Goal: Task Accomplishment & Management: Manage account settings

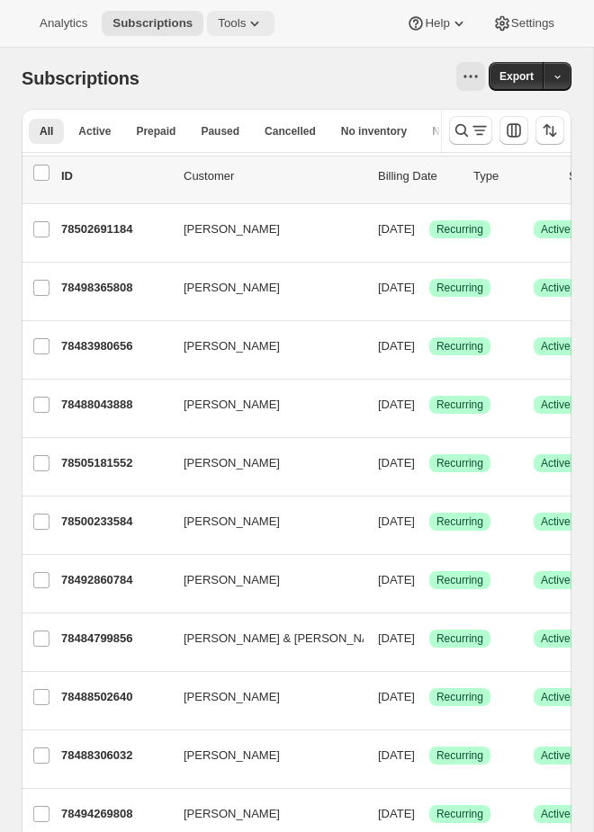
click at [254, 23] on icon at bounding box center [255, 23] width 18 height 18
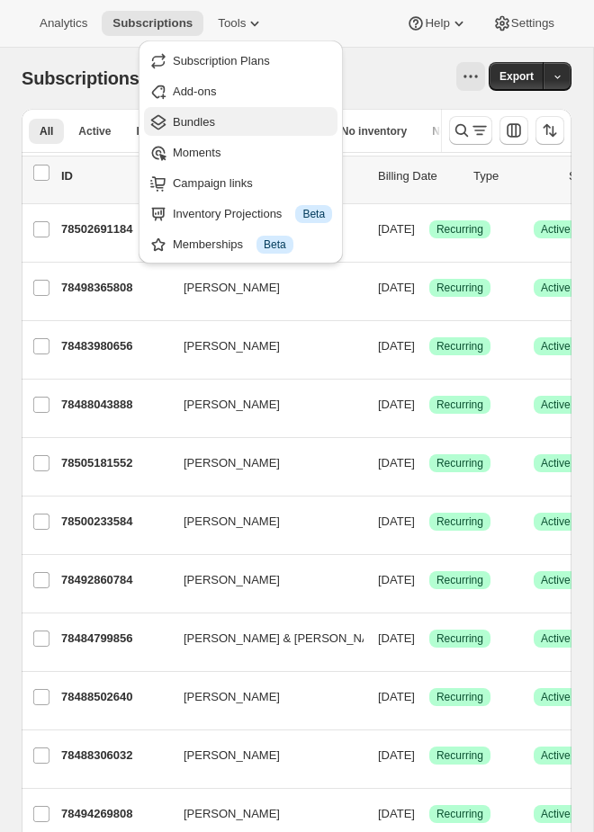
click at [222, 125] on span "Bundles" at bounding box center [252, 122] width 159 height 18
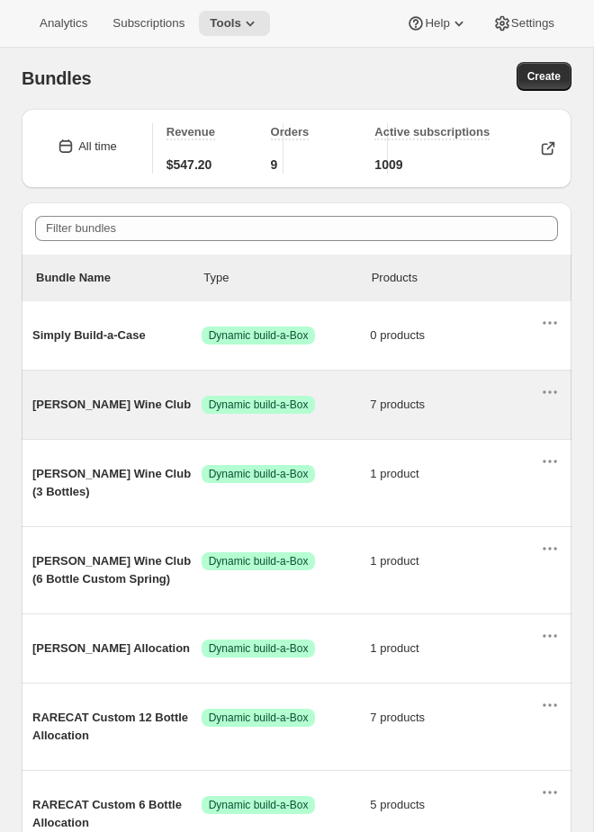
click at [166, 401] on span "Audrey Wine Club" at bounding box center [116, 405] width 169 height 18
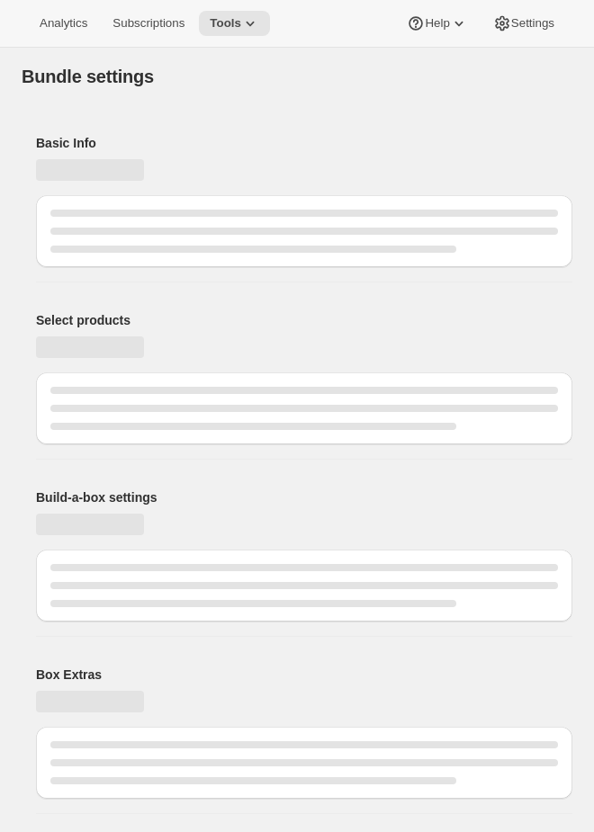
type input "Audrey Wine Club"
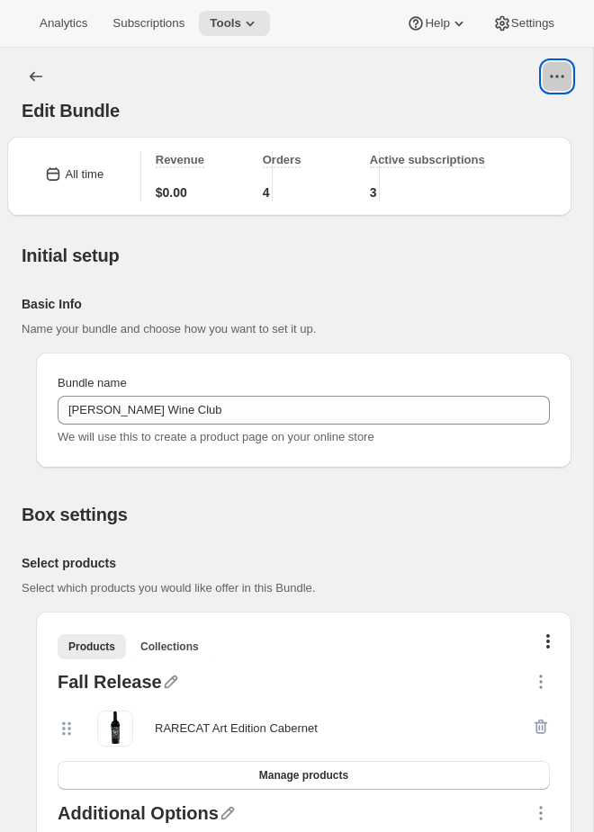
click at [554, 77] on icon "View actions for Edit Bundle" at bounding box center [557, 76] width 18 height 18
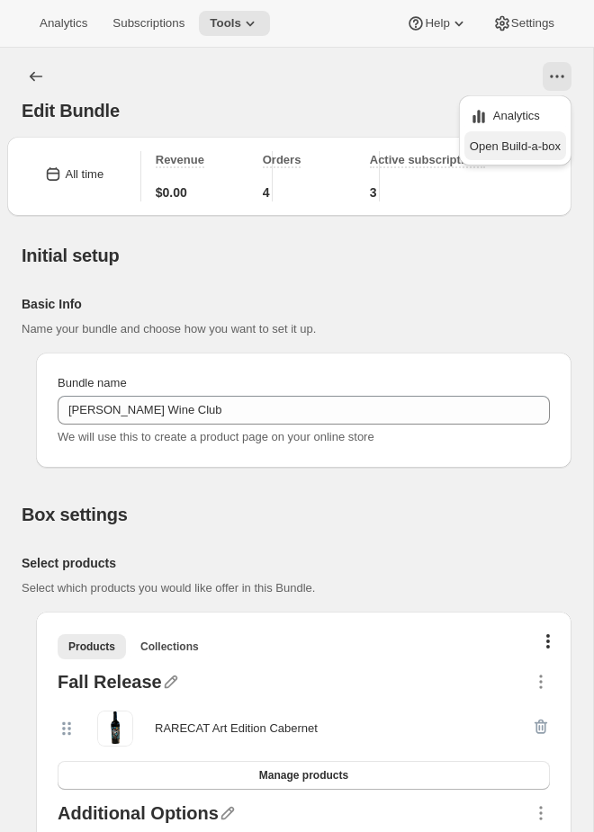
click at [512, 150] on span "Open Build-a-box" at bounding box center [515, 145] width 91 height 13
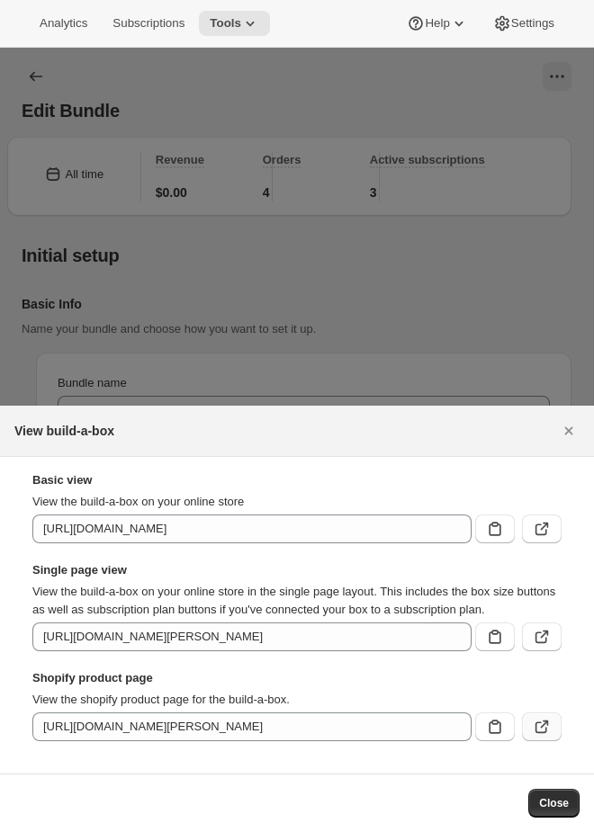
click at [544, 727] on icon ":reu:" at bounding box center [542, 727] width 18 height 18
click at [544, 633] on icon ":reu:" at bounding box center [542, 637] width 18 height 18
click at [575, 422] on icon "Close" at bounding box center [569, 431] width 18 height 18
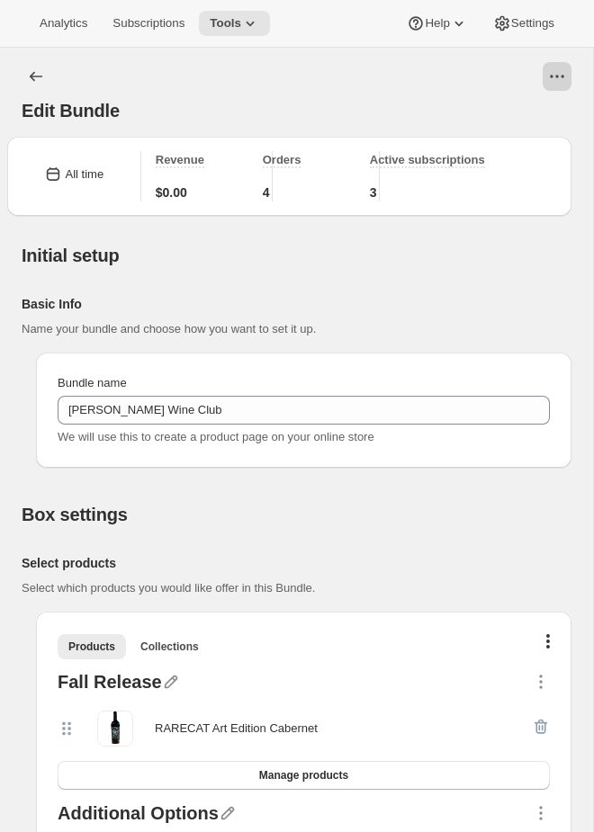
click at [565, 72] on icon "View actions for Edit Bundle" at bounding box center [557, 76] width 18 height 18
click at [336, 94] on div "Edit Bundle" at bounding box center [297, 92] width 550 height 61
click at [545, 69] on button "View actions for Edit Bundle" at bounding box center [557, 76] width 29 height 29
click at [358, 299] on h2 "Basic Info" at bounding box center [282, 304] width 521 height 18
click at [561, 76] on icon "View actions for Edit Bundle" at bounding box center [557, 76] width 18 height 18
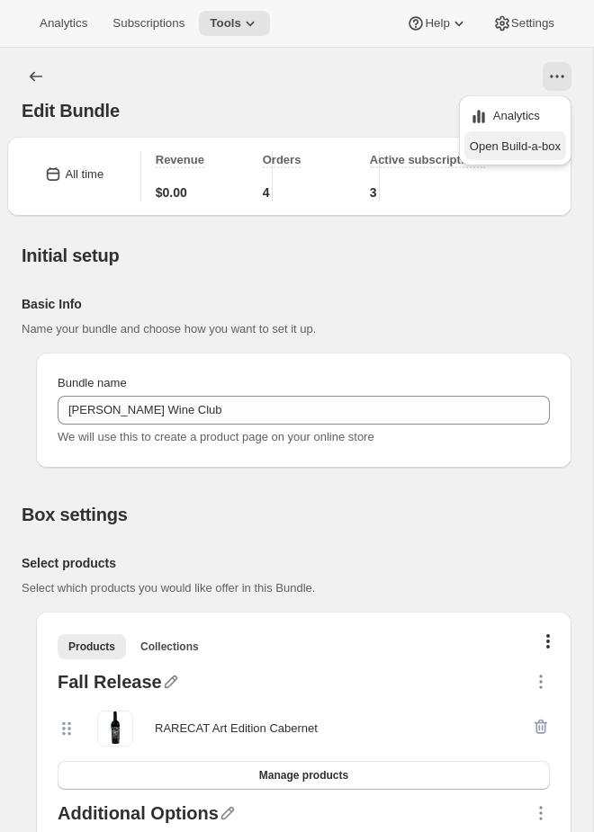
click at [518, 135] on button "Open Build-a-box" at bounding box center [515, 145] width 102 height 29
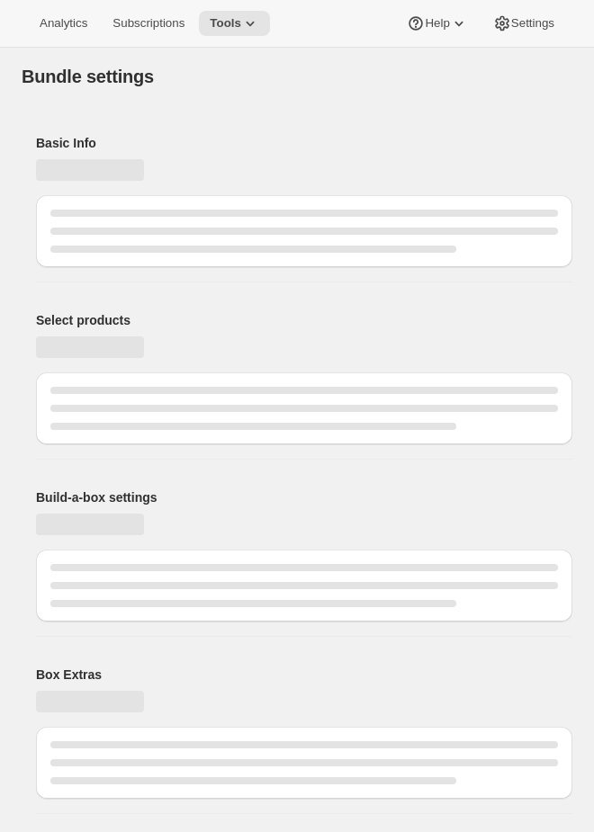
type input "Audrey Wine Club"
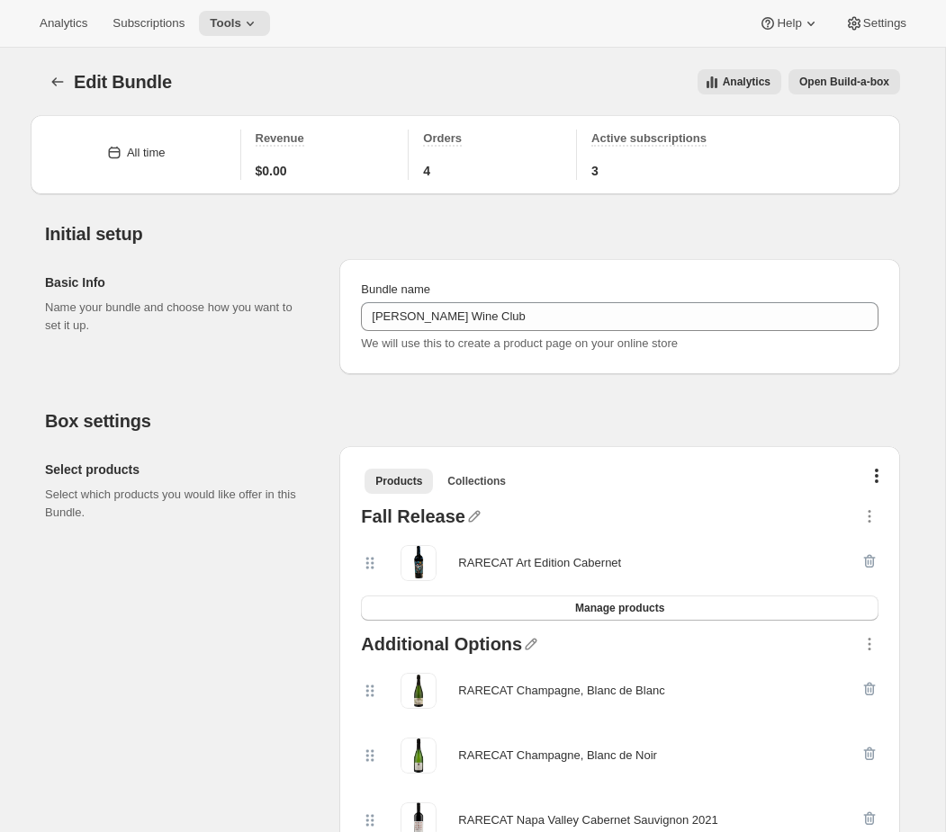
click at [593, 72] on button "Open Build-a-box" at bounding box center [844, 81] width 112 height 25
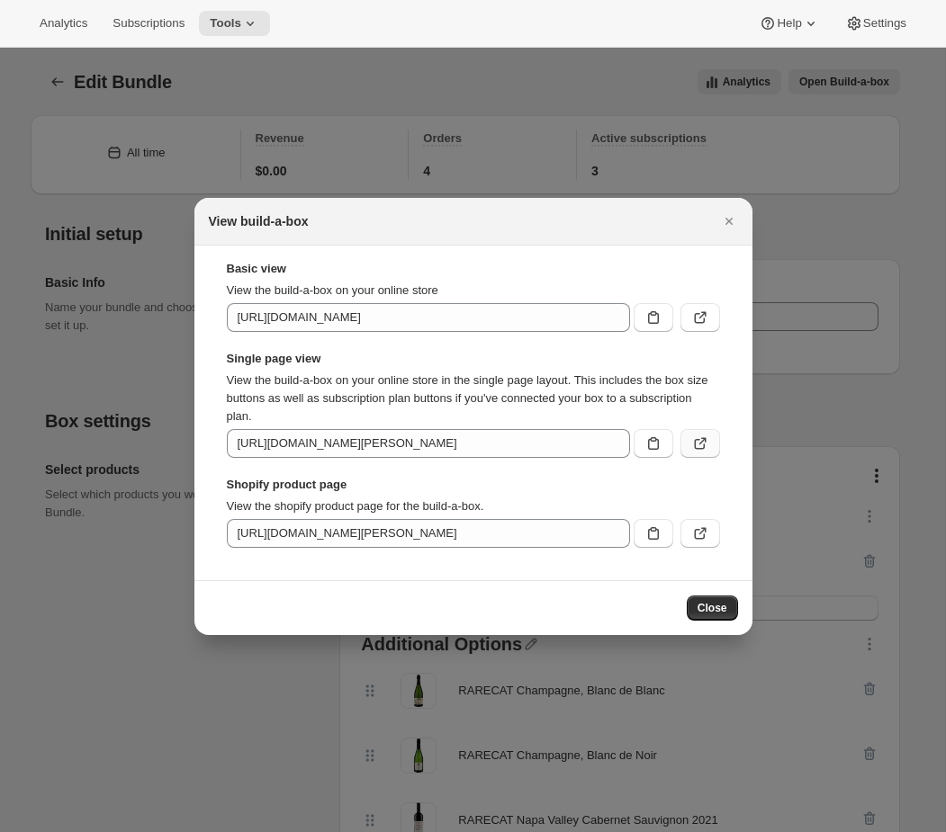
click at [593, 434] on button ":r34:" at bounding box center [700, 443] width 40 height 29
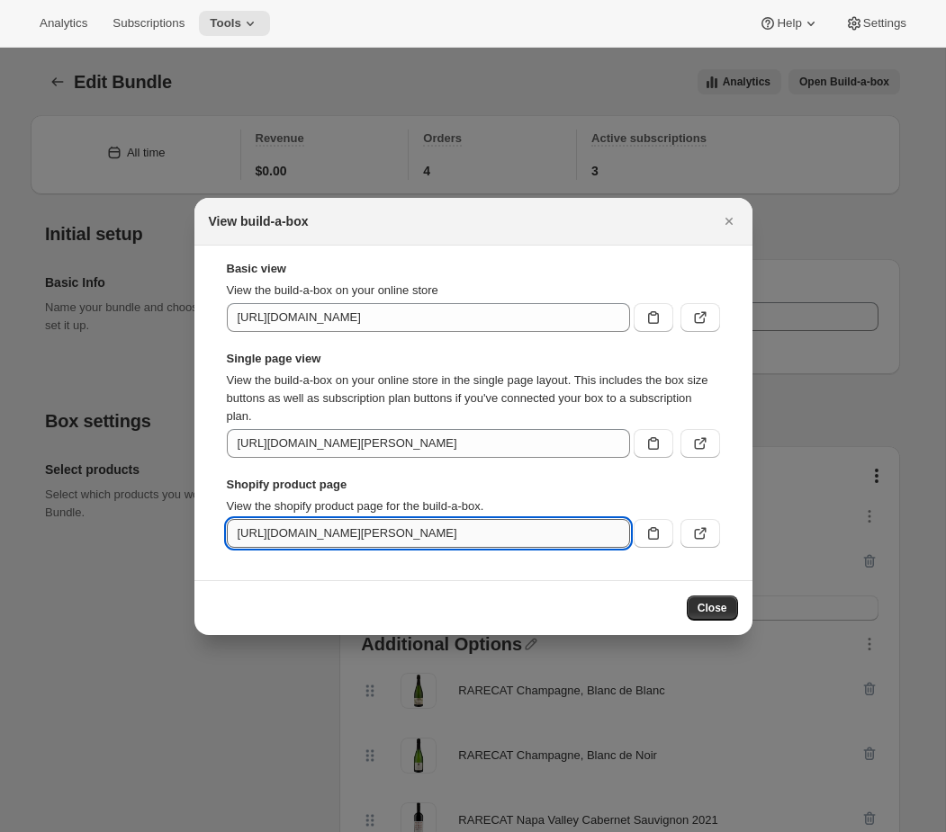
click at [414, 534] on input "[URL][DOMAIN_NAME][PERSON_NAME]" at bounding box center [428, 533] width 403 height 29
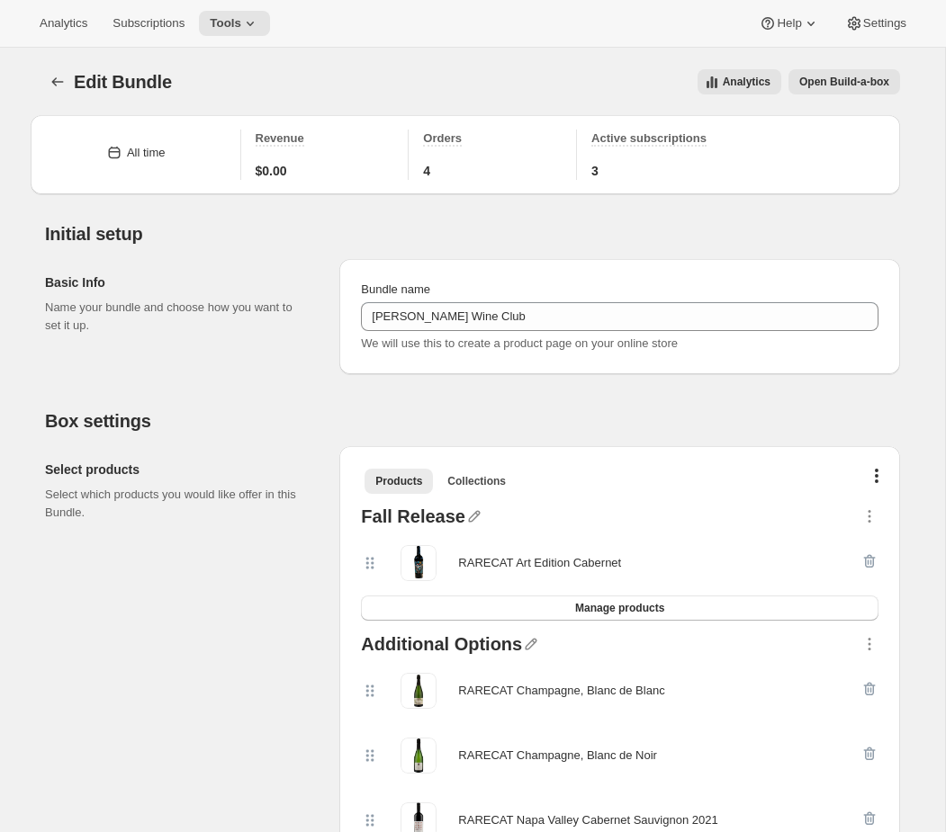
click at [593, 94] on button "Open Build-a-box" at bounding box center [844, 81] width 112 height 25
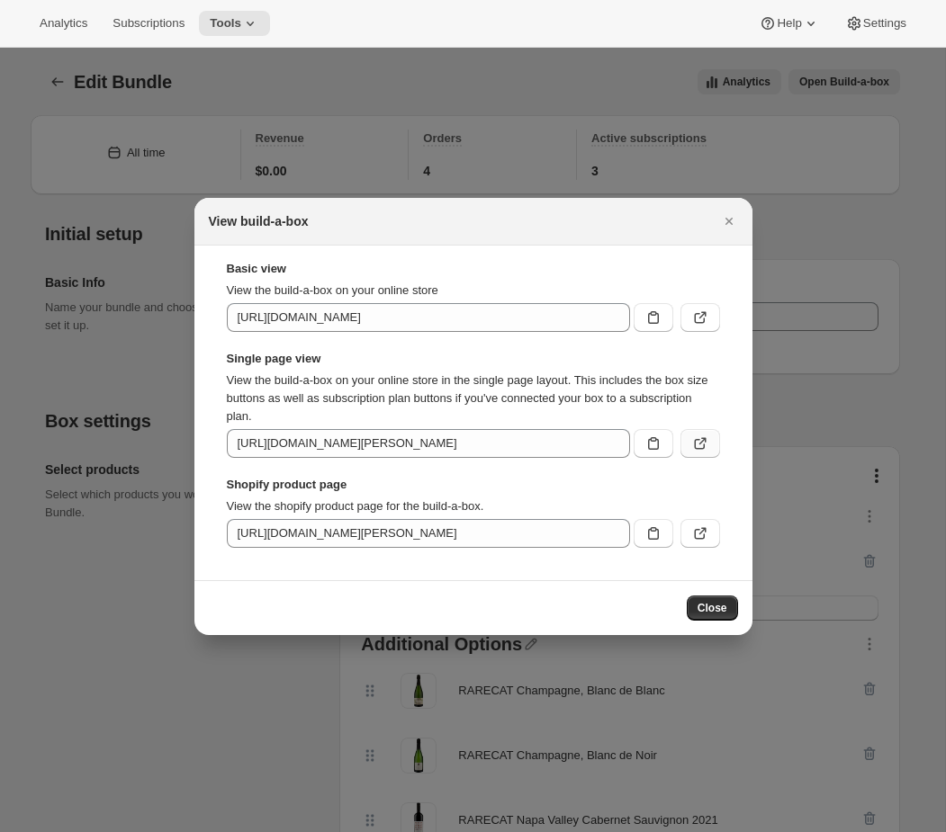
click at [593, 449] on icon ":r34:" at bounding box center [700, 444] width 18 height 18
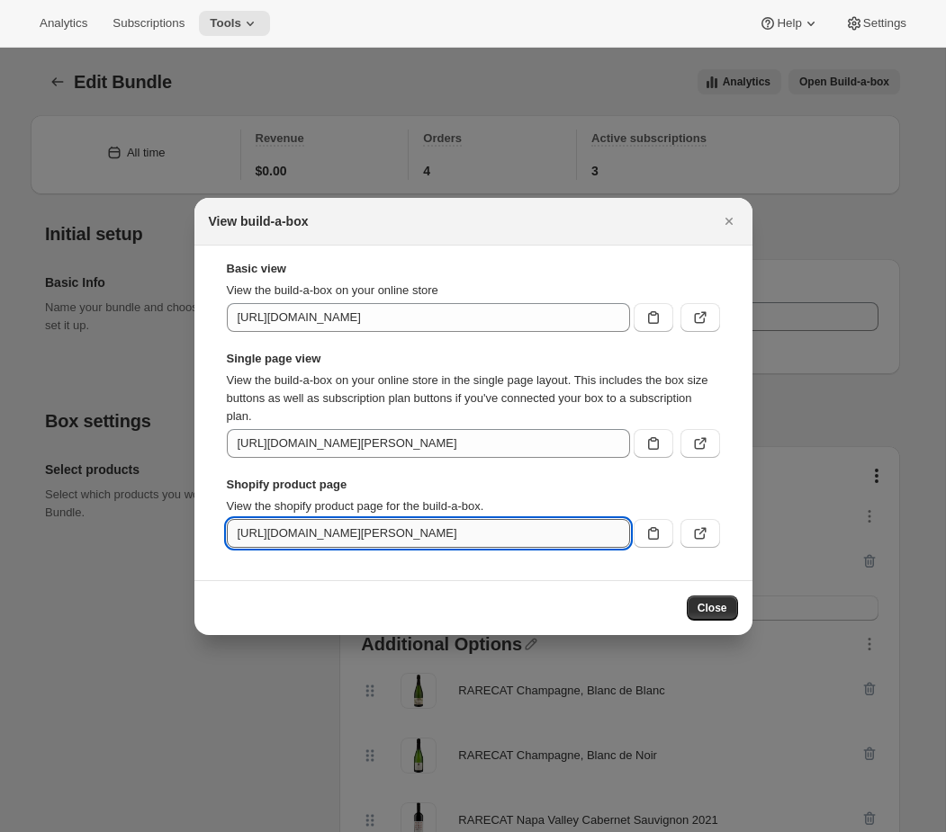
click at [340, 529] on input "[URL][DOMAIN_NAME][PERSON_NAME]" at bounding box center [428, 533] width 403 height 29
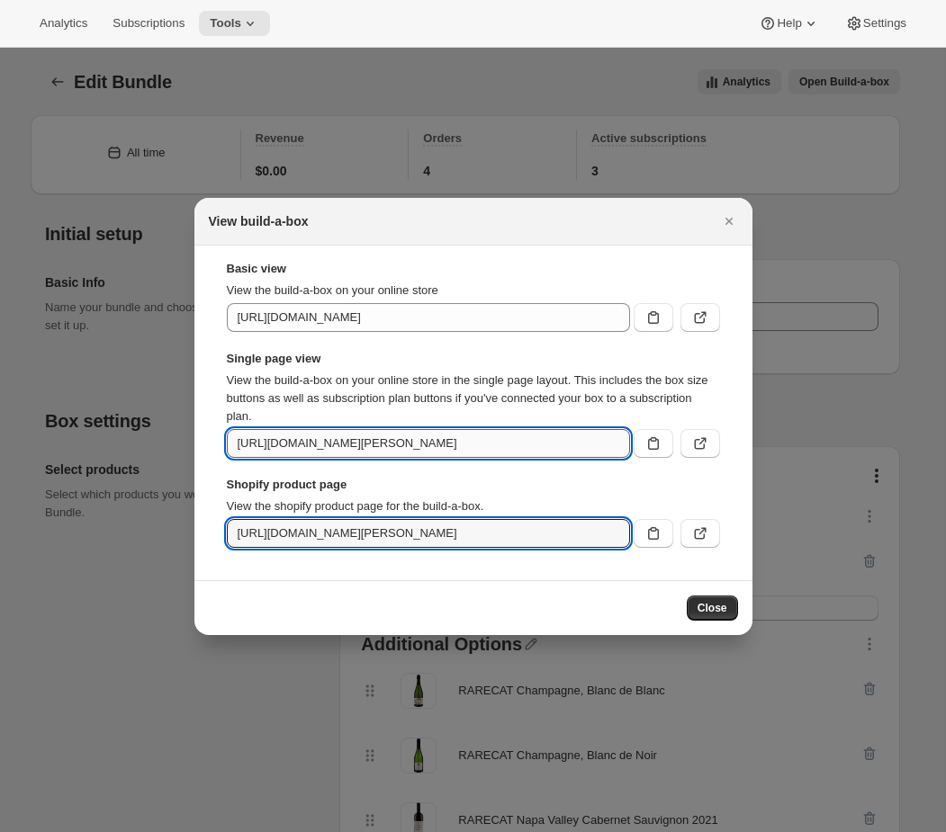
click at [345, 454] on input "[URL][DOMAIN_NAME][PERSON_NAME]" at bounding box center [428, 443] width 403 height 29
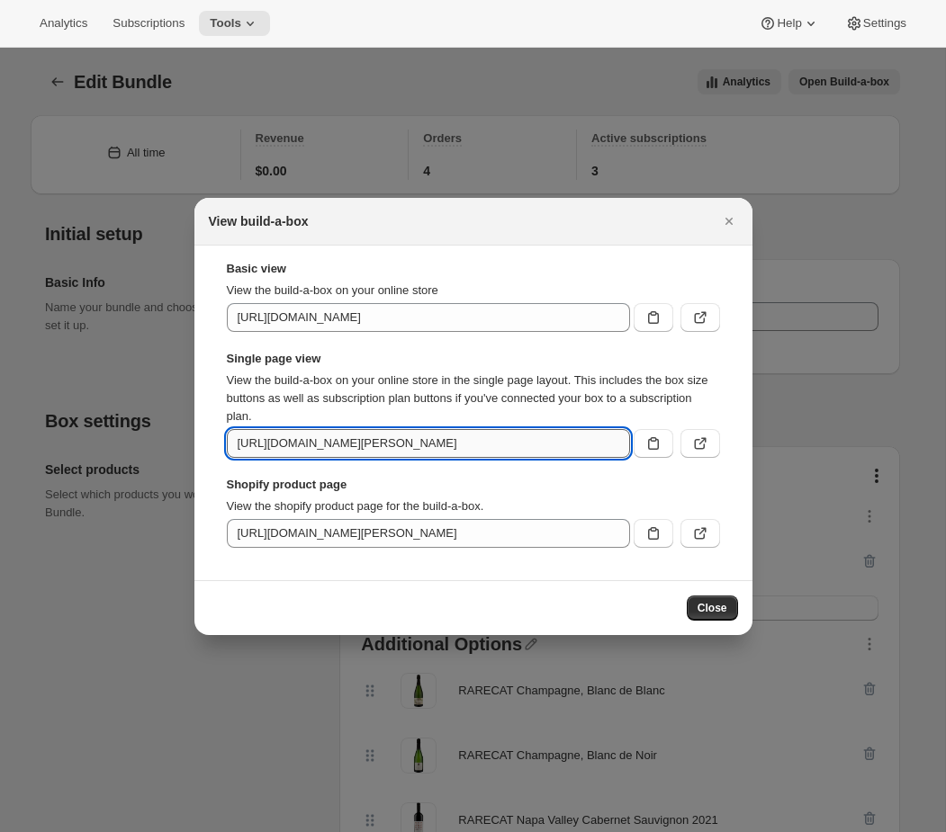
click at [345, 454] on input "[URL][DOMAIN_NAME][PERSON_NAME]" at bounding box center [428, 443] width 403 height 29
click at [593, 530] on icon ":r34:" at bounding box center [700, 534] width 18 height 18
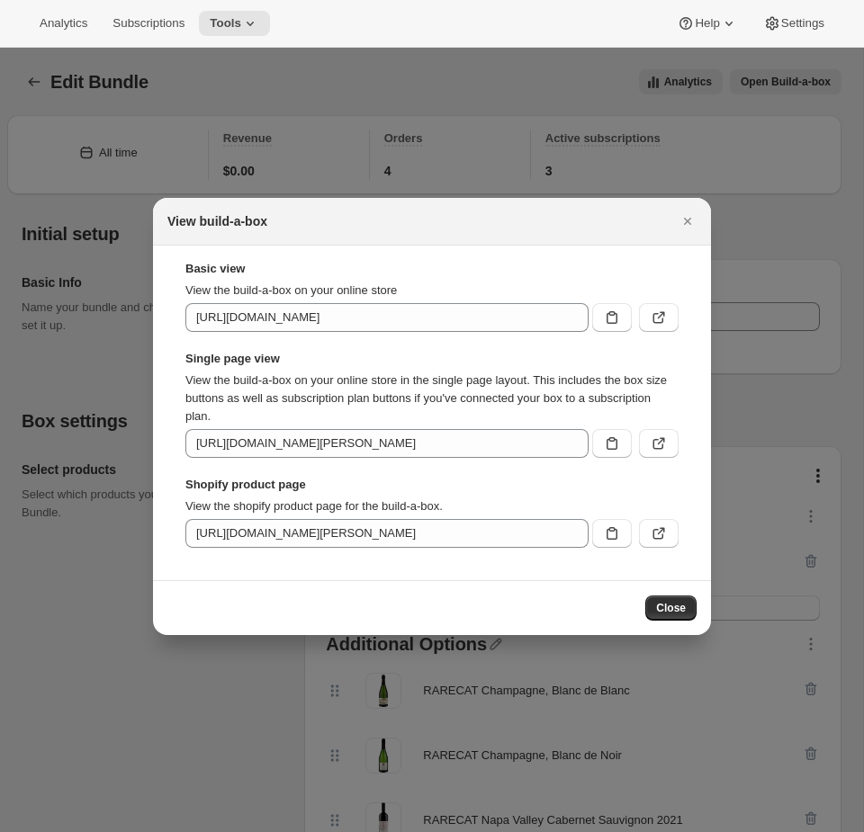
click at [159, 166] on div at bounding box center [432, 416] width 864 height 832
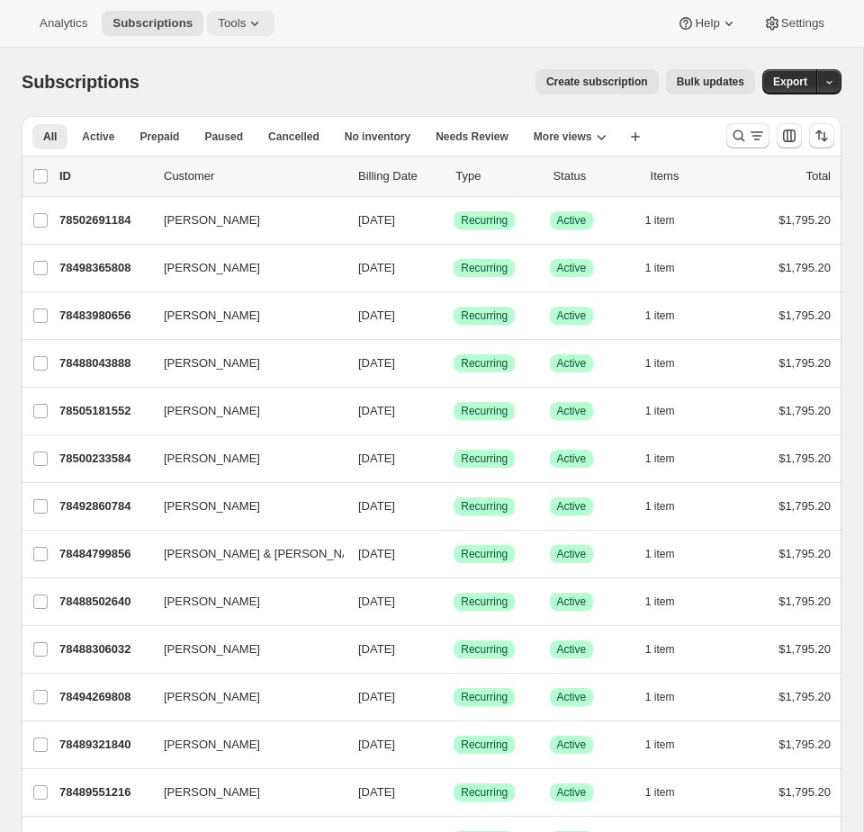
click at [229, 16] on span "Tools" at bounding box center [232, 23] width 28 height 14
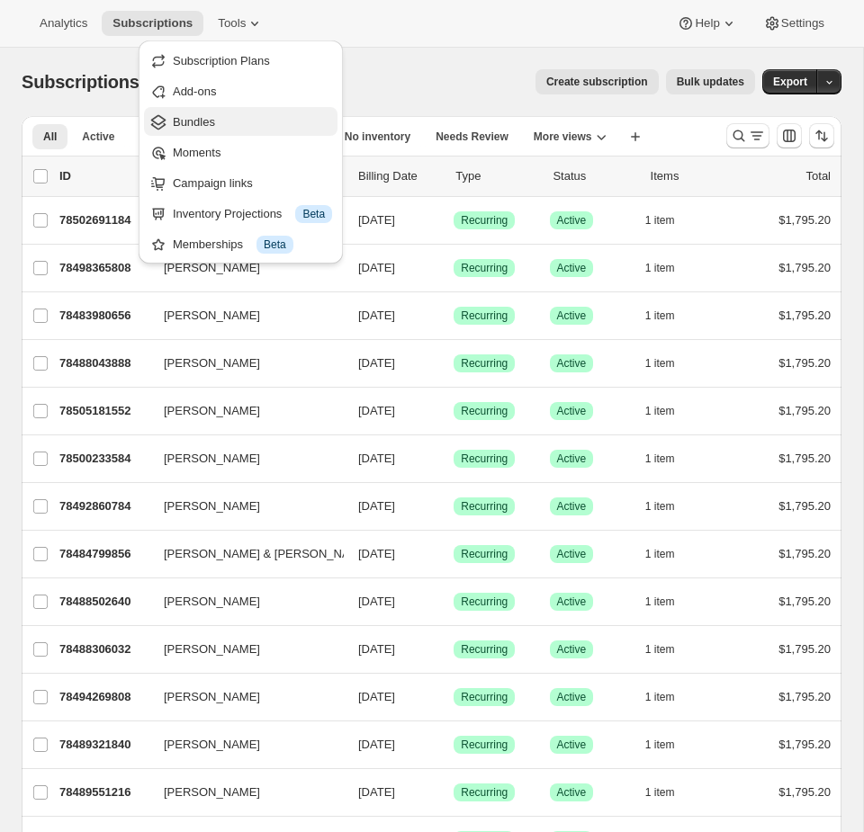
click at [226, 127] on span "Bundles" at bounding box center [252, 122] width 159 height 18
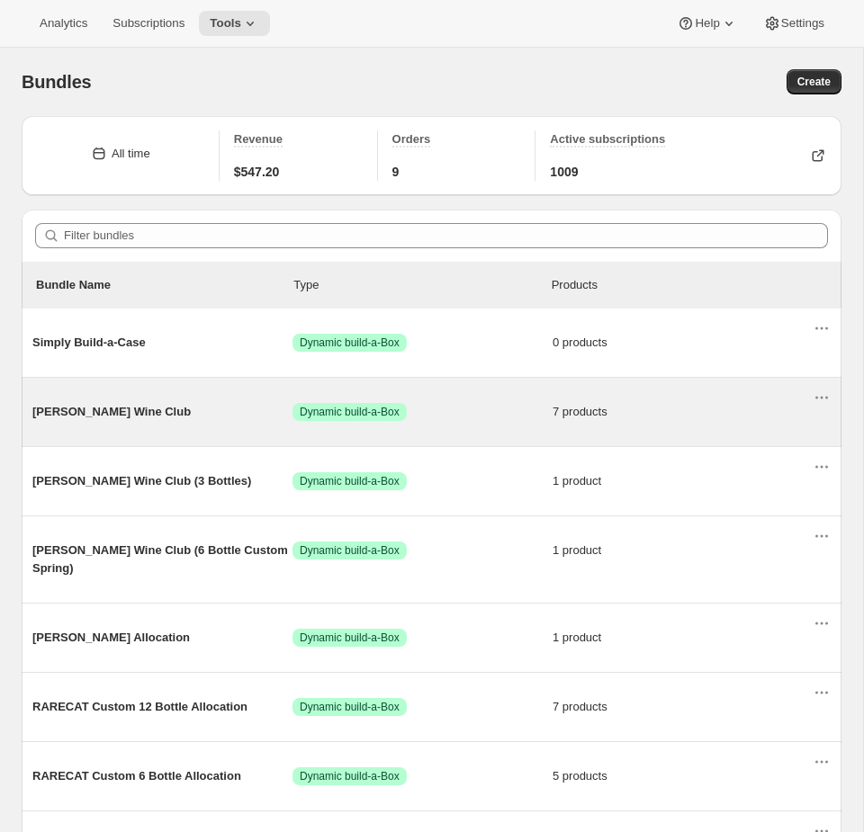
click at [501, 424] on div "Audrey Wine Club Success Dynamic build-a-Box 7 products" at bounding box center [422, 412] width 780 height 47
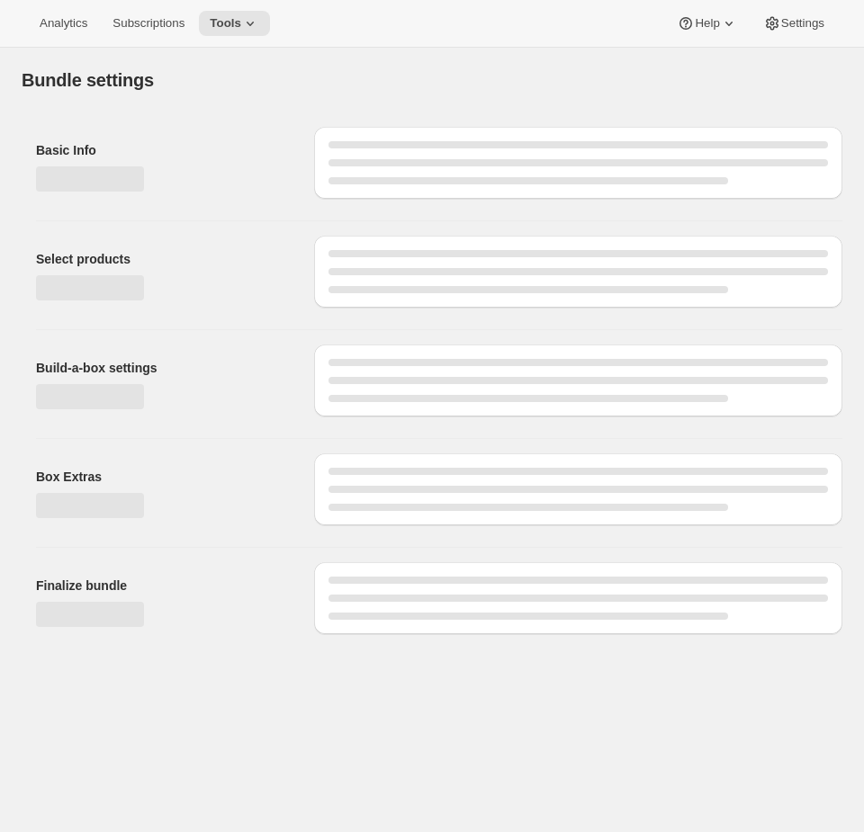
type input "[PERSON_NAME] Wine Club"
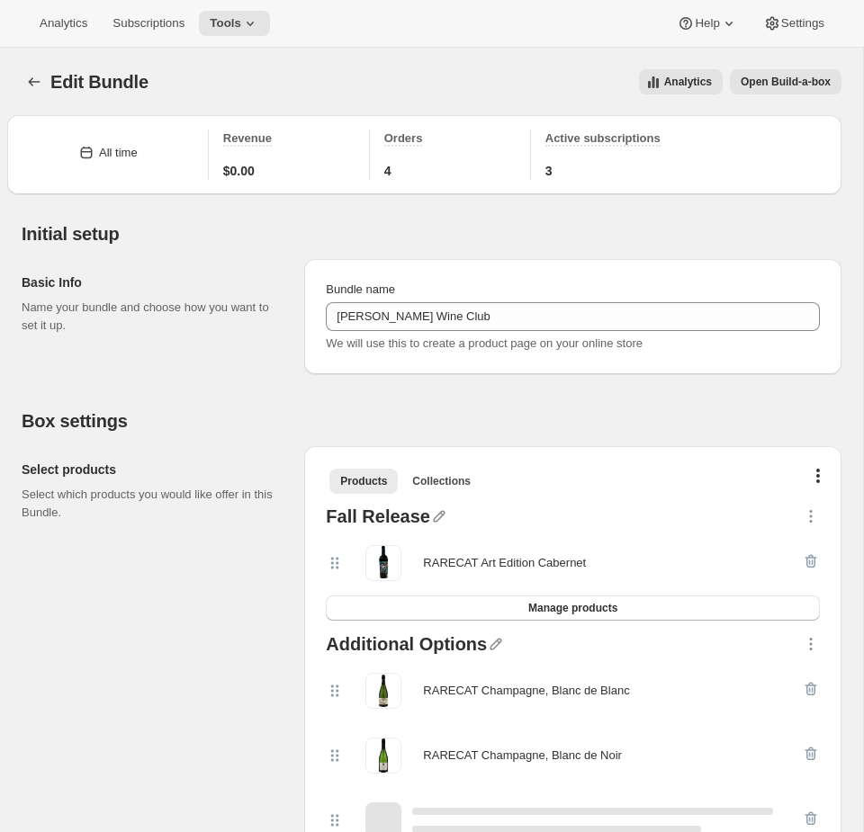
click at [804, 88] on span "Open Build-a-box" at bounding box center [786, 82] width 90 height 14
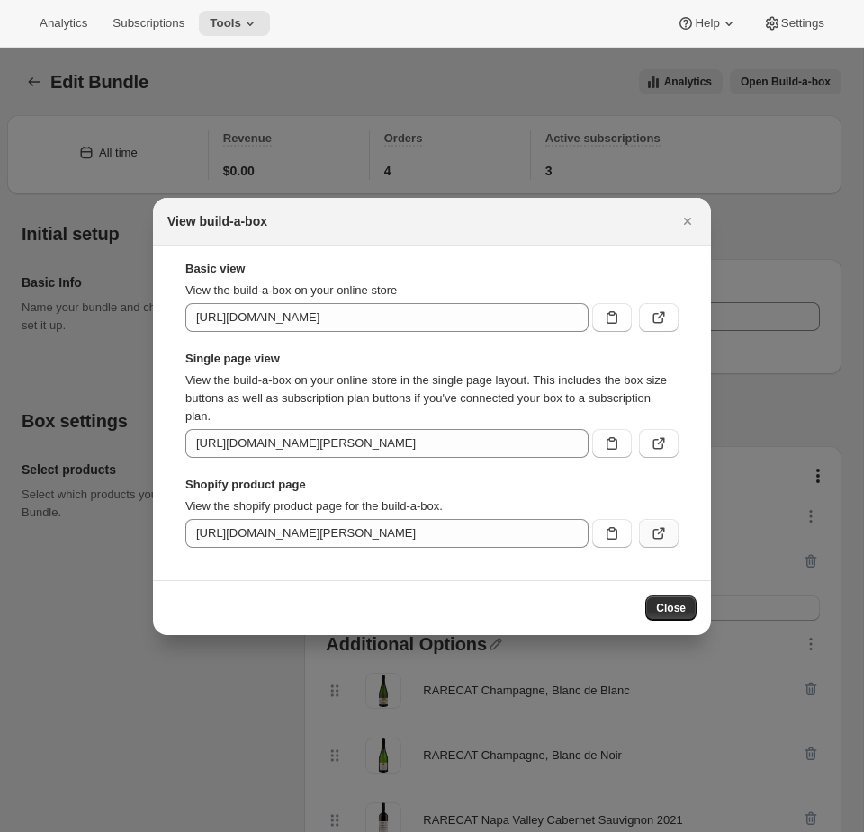
click at [652, 534] on icon ":rf8:" at bounding box center [659, 534] width 18 height 18
click at [652, 445] on icon ":rf8:" at bounding box center [659, 444] width 18 height 18
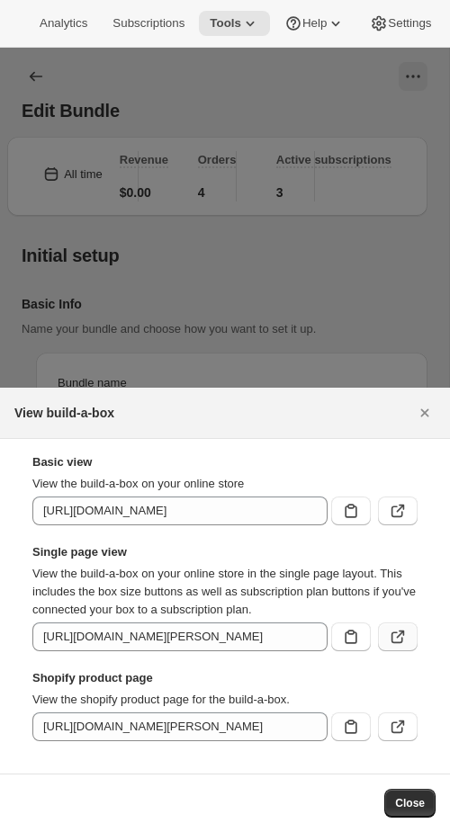
click at [398, 635] on icon ":rf8:" at bounding box center [398, 637] width 18 height 18
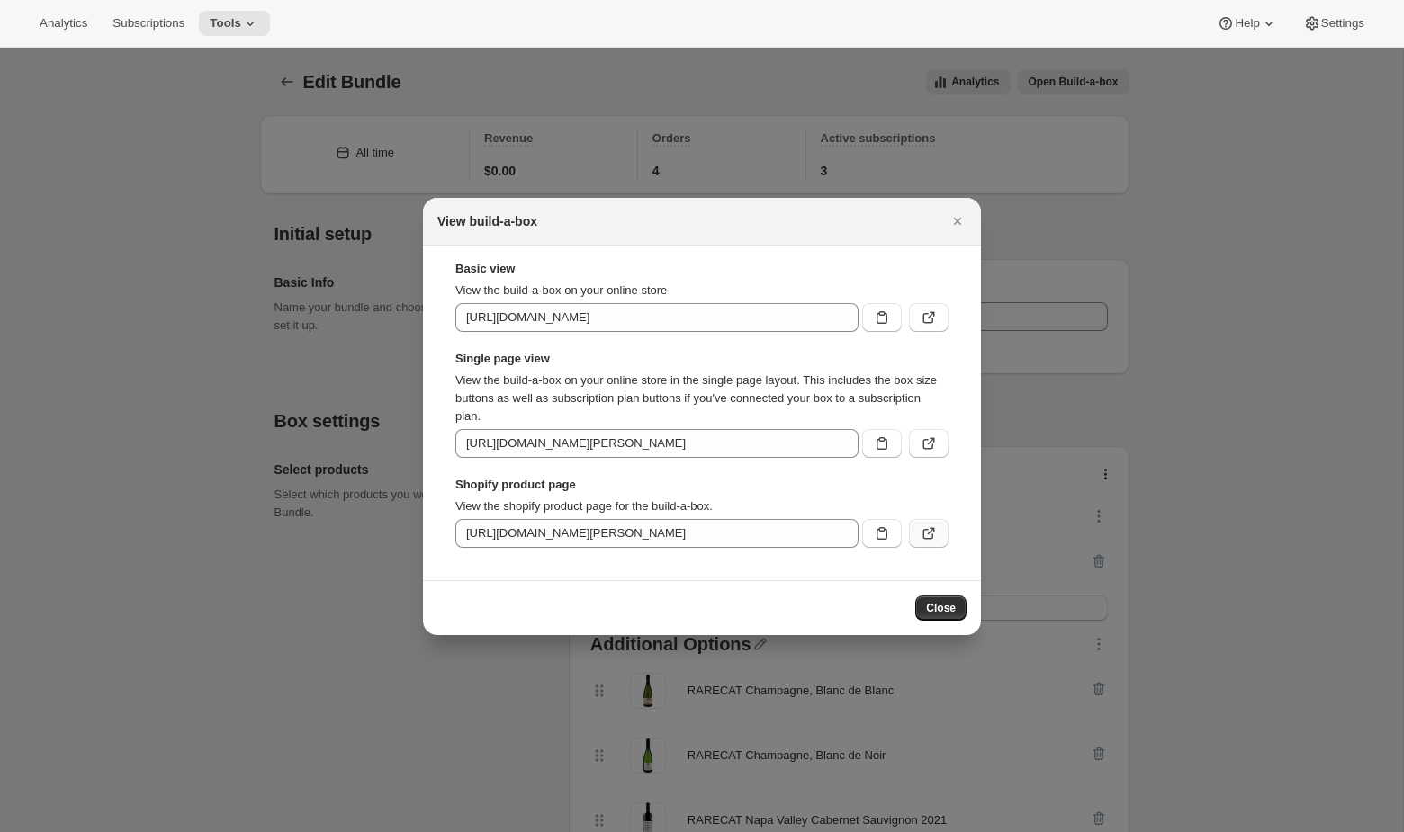
click at [863, 533] on button ":rf8:" at bounding box center [929, 533] width 40 height 29
click at [863, 437] on icon ":rf8:" at bounding box center [929, 444] width 18 height 18
click at [863, 445] on icon ":rf8:" at bounding box center [929, 444] width 18 height 18
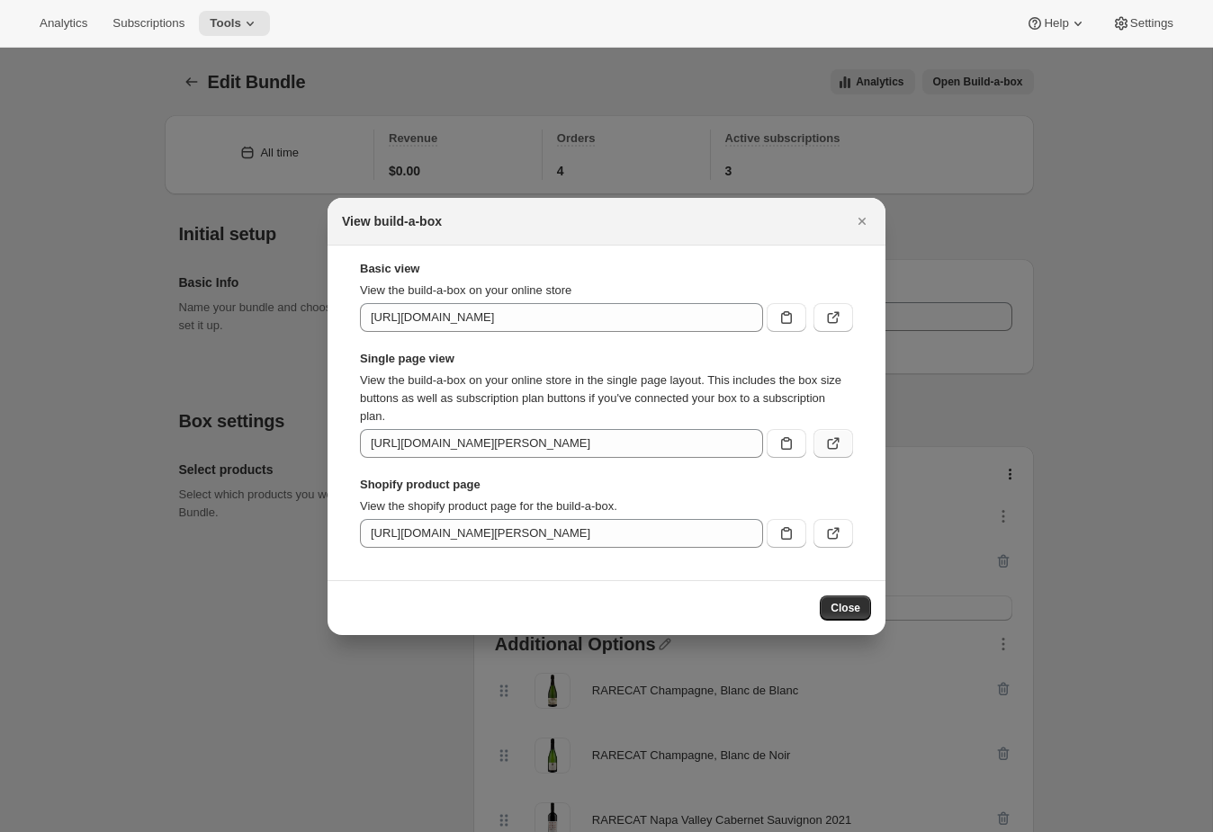
click at [841, 448] on icon ":rf8:" at bounding box center [833, 444] width 18 height 18
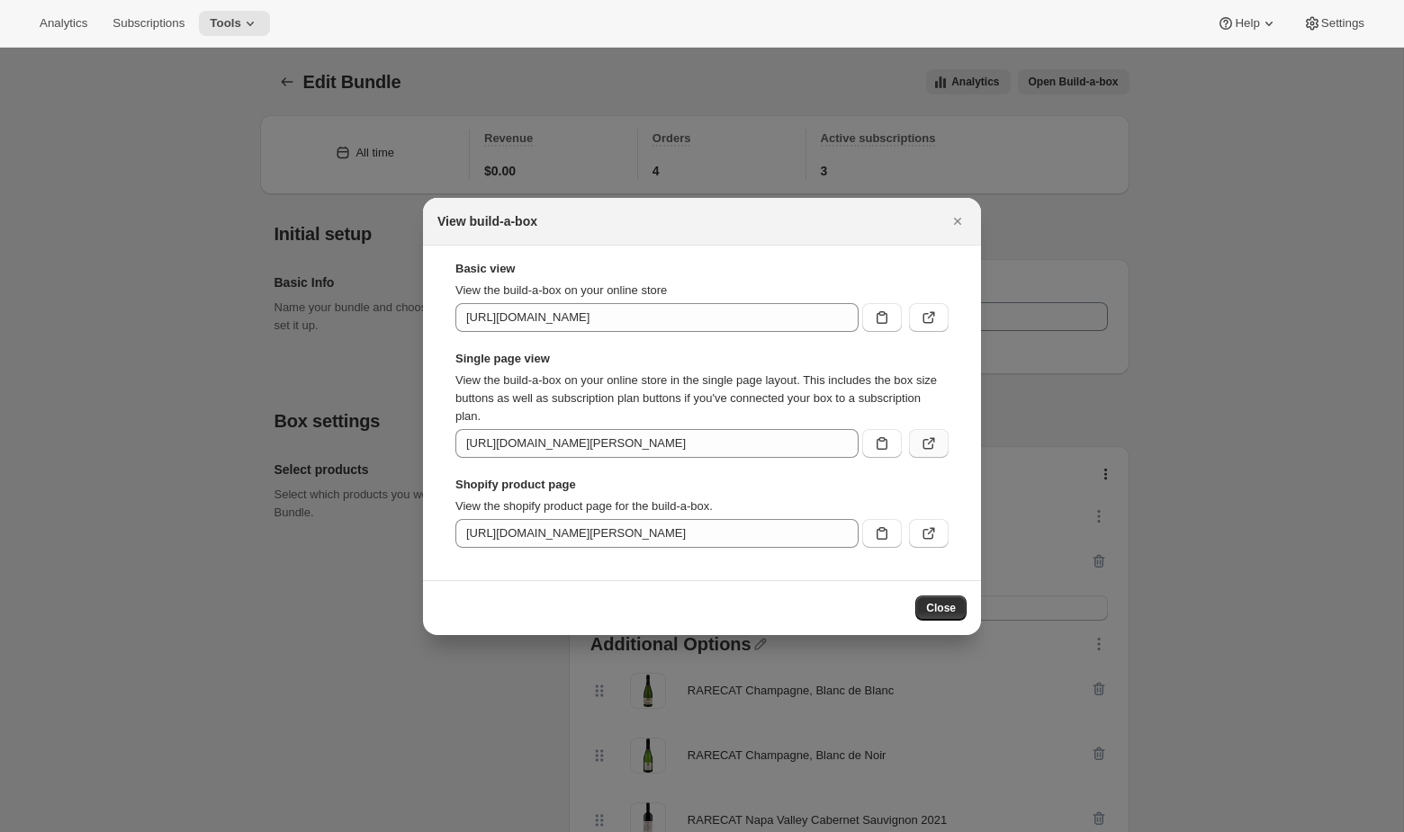
click at [863, 441] on icon ":rf8:" at bounding box center [929, 444] width 18 height 18
click at [863, 443] on icon ":rf8:" at bounding box center [929, 444] width 18 height 18
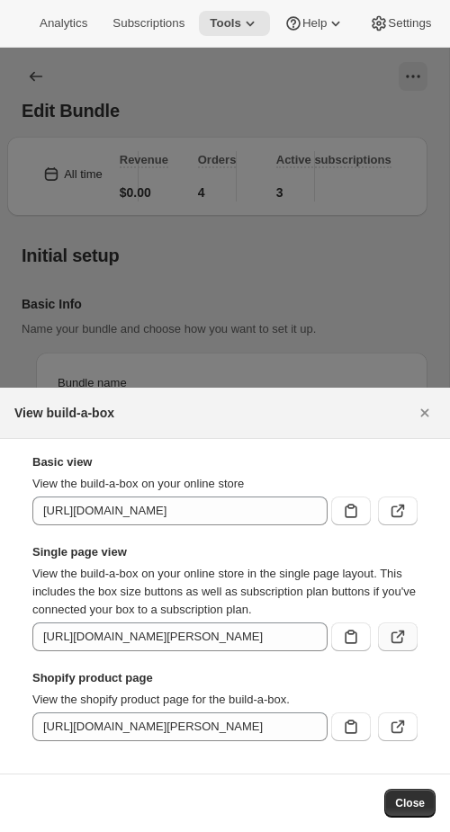
click at [396, 641] on icon ":rf8:" at bounding box center [398, 637] width 18 height 18
click at [405, 641] on icon ":rf8:" at bounding box center [398, 637] width 18 height 18
click at [395, 628] on button ":rf8:" at bounding box center [398, 637] width 40 height 29
click at [391, 618] on div ":rf8:" at bounding box center [371, 634] width 94 height 36
click at [396, 633] on icon ":rf8:" at bounding box center [398, 637] width 18 height 18
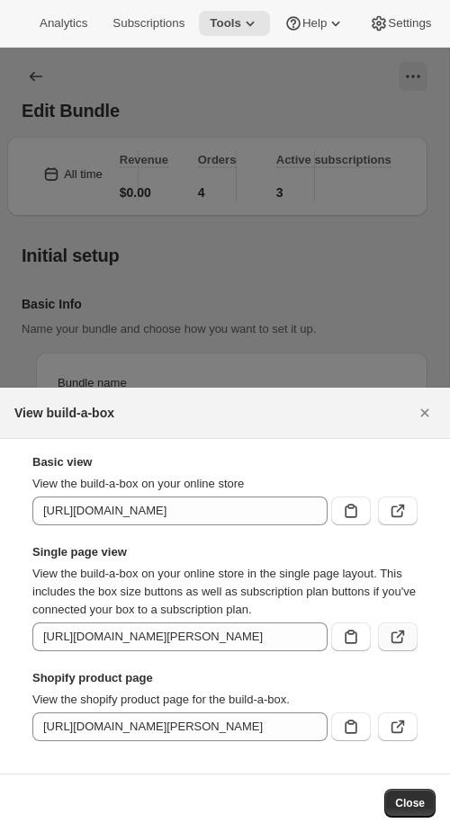
click at [404, 640] on icon ":rf8:" at bounding box center [398, 637] width 18 height 18
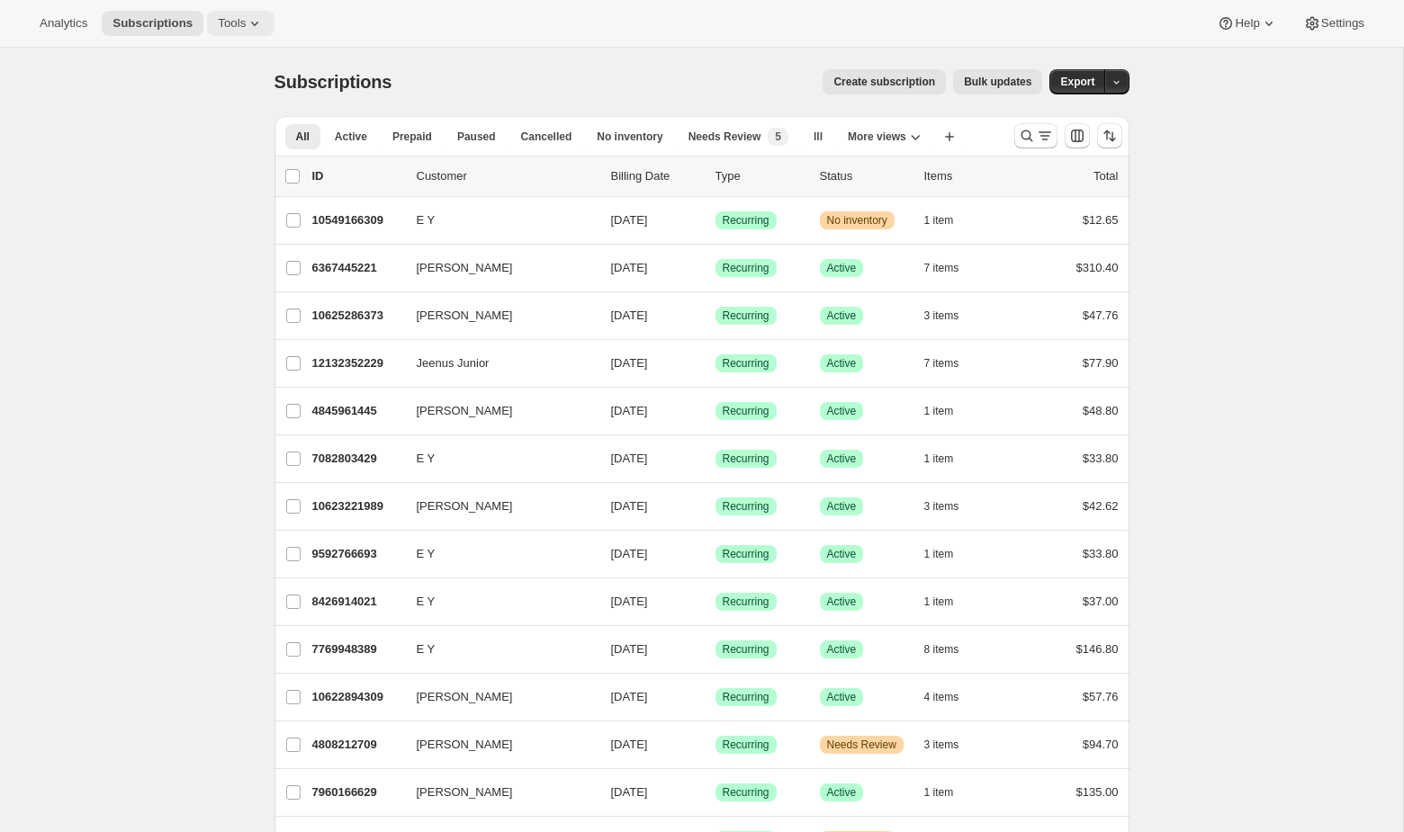
click at [252, 18] on icon at bounding box center [255, 23] width 18 height 18
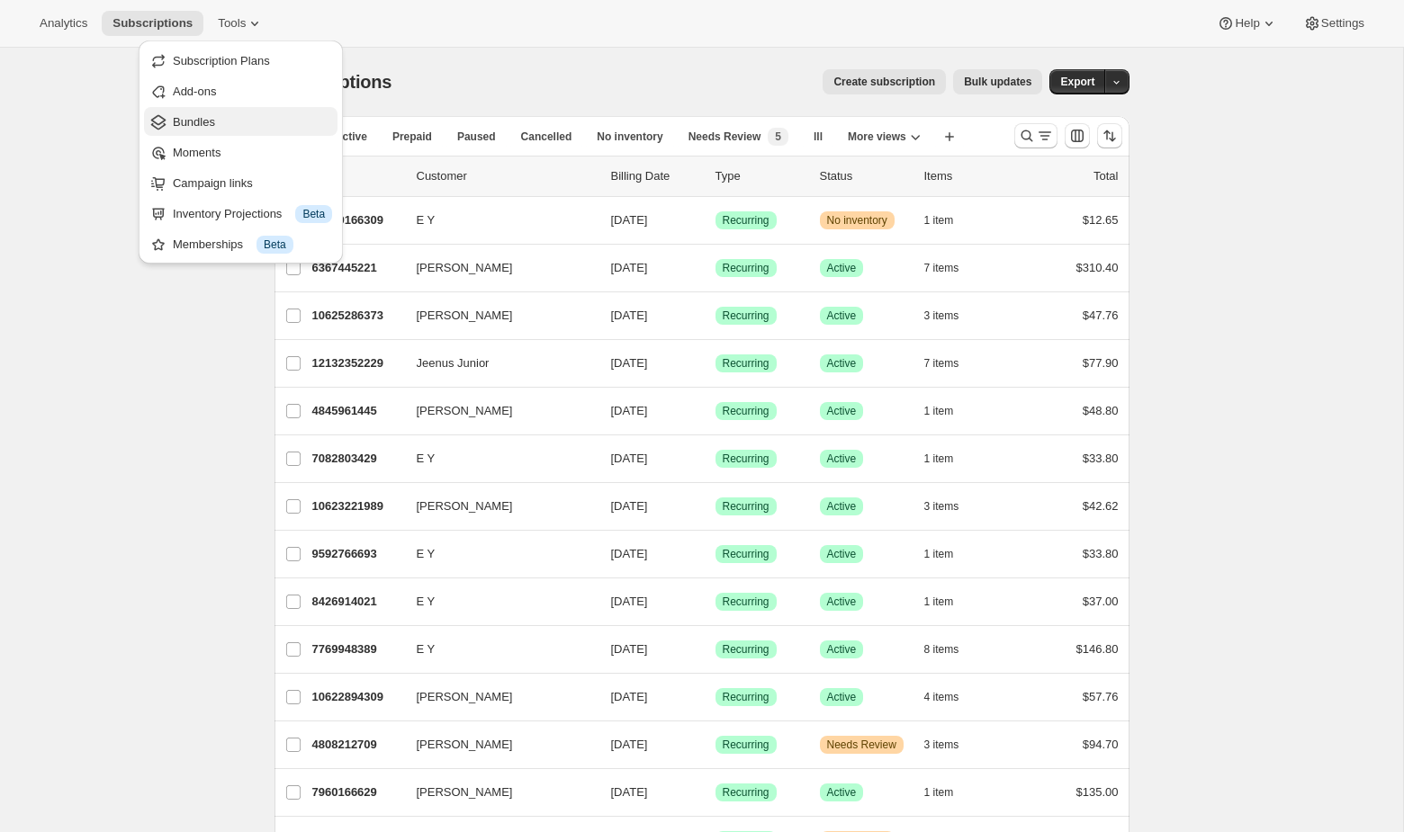
click at [215, 115] on span "Bundles" at bounding box center [194, 121] width 42 height 13
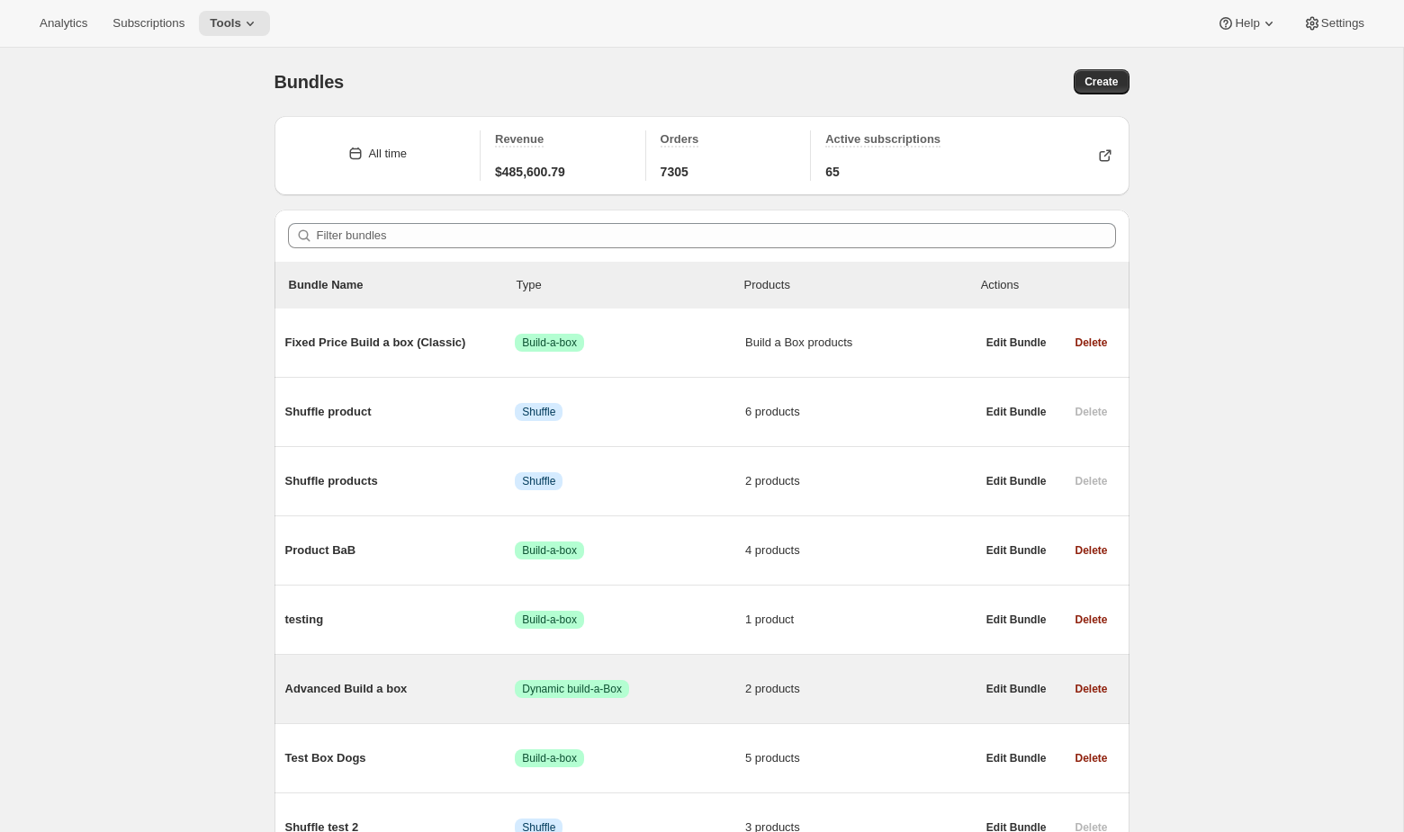
click at [596, 682] on span "Success Dynamic build-a-Box" at bounding box center [630, 689] width 230 height 18
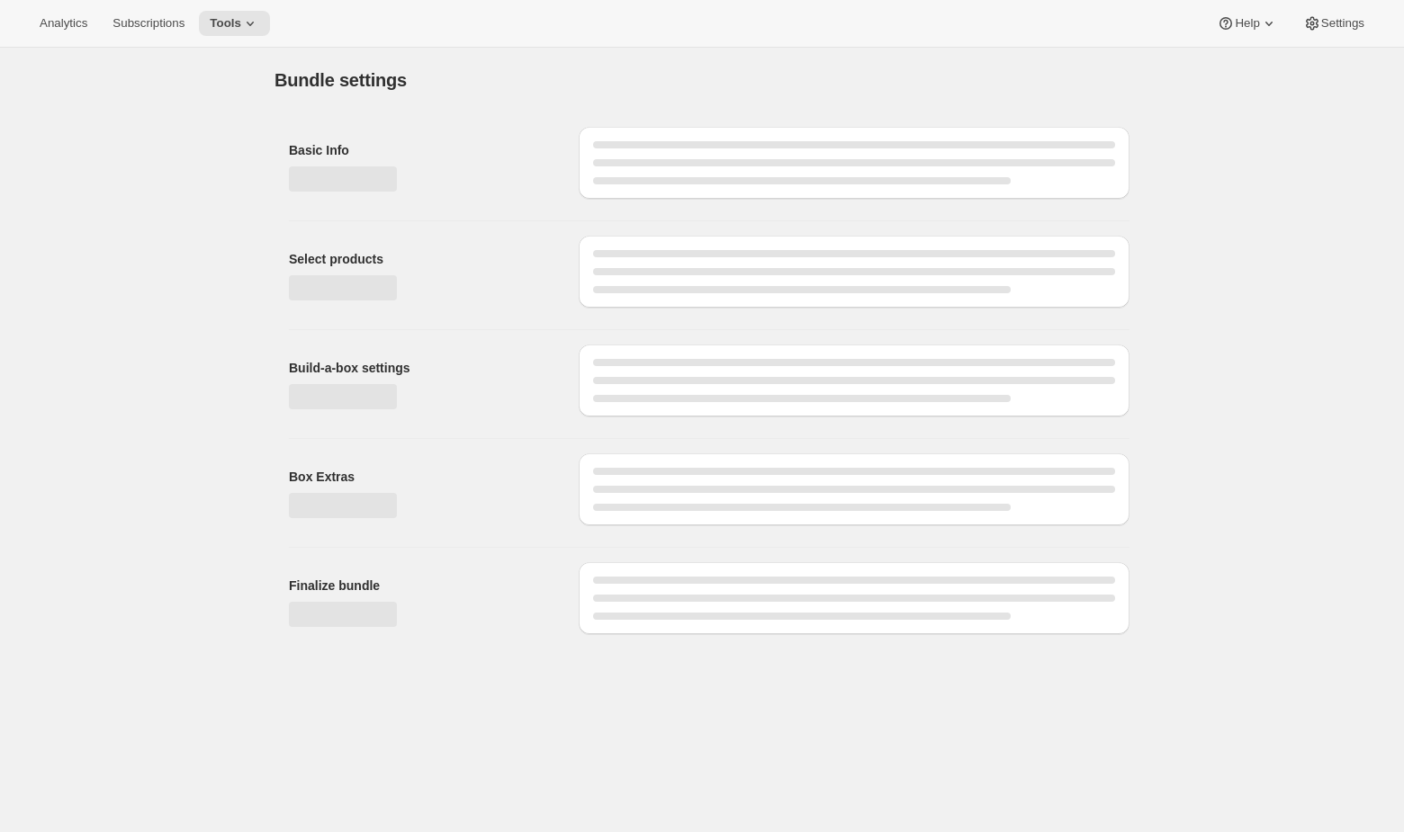
type input "Advanced Build a box"
radio input "true"
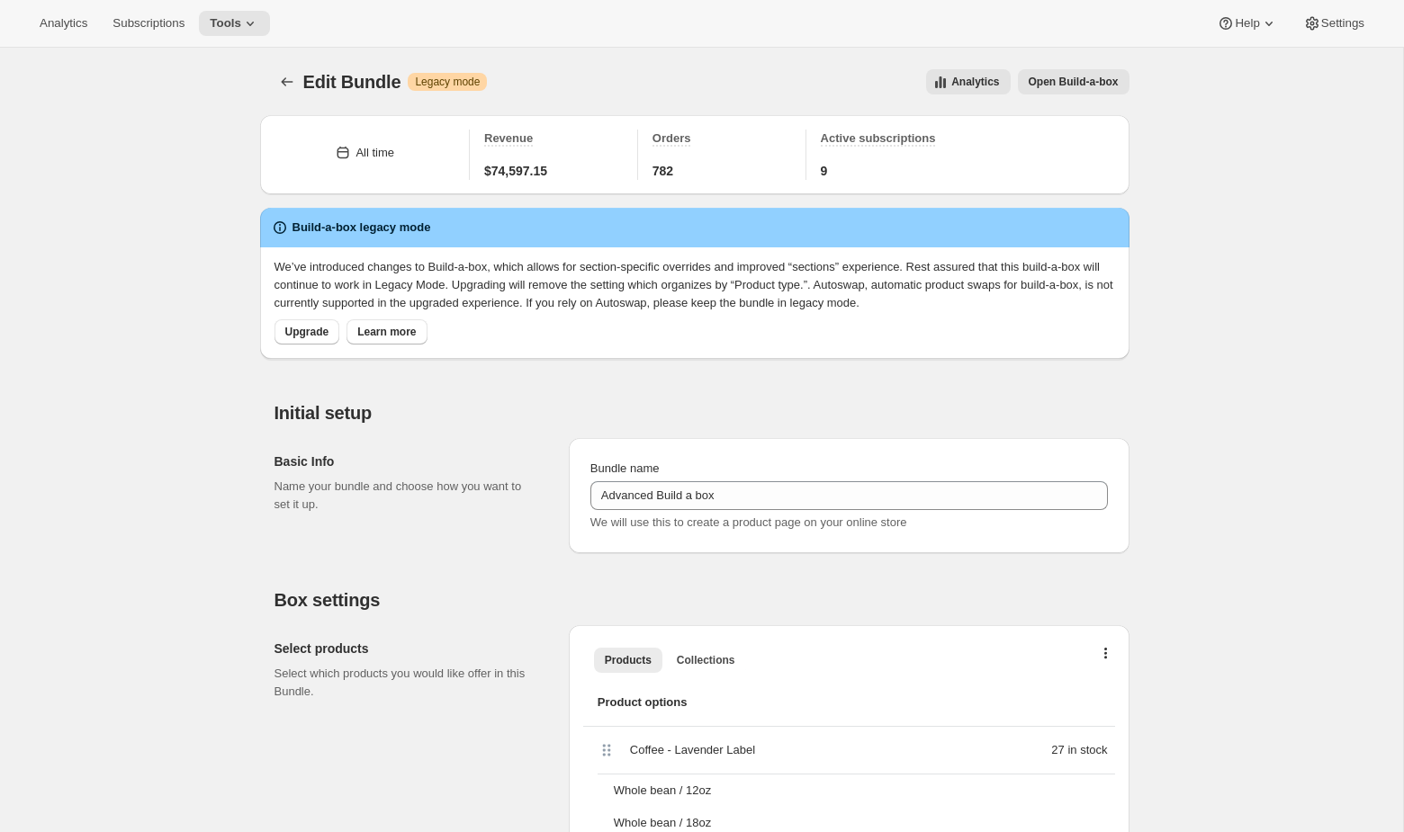
click at [1095, 79] on span "Open Build-a-box" at bounding box center [1074, 82] width 90 height 14
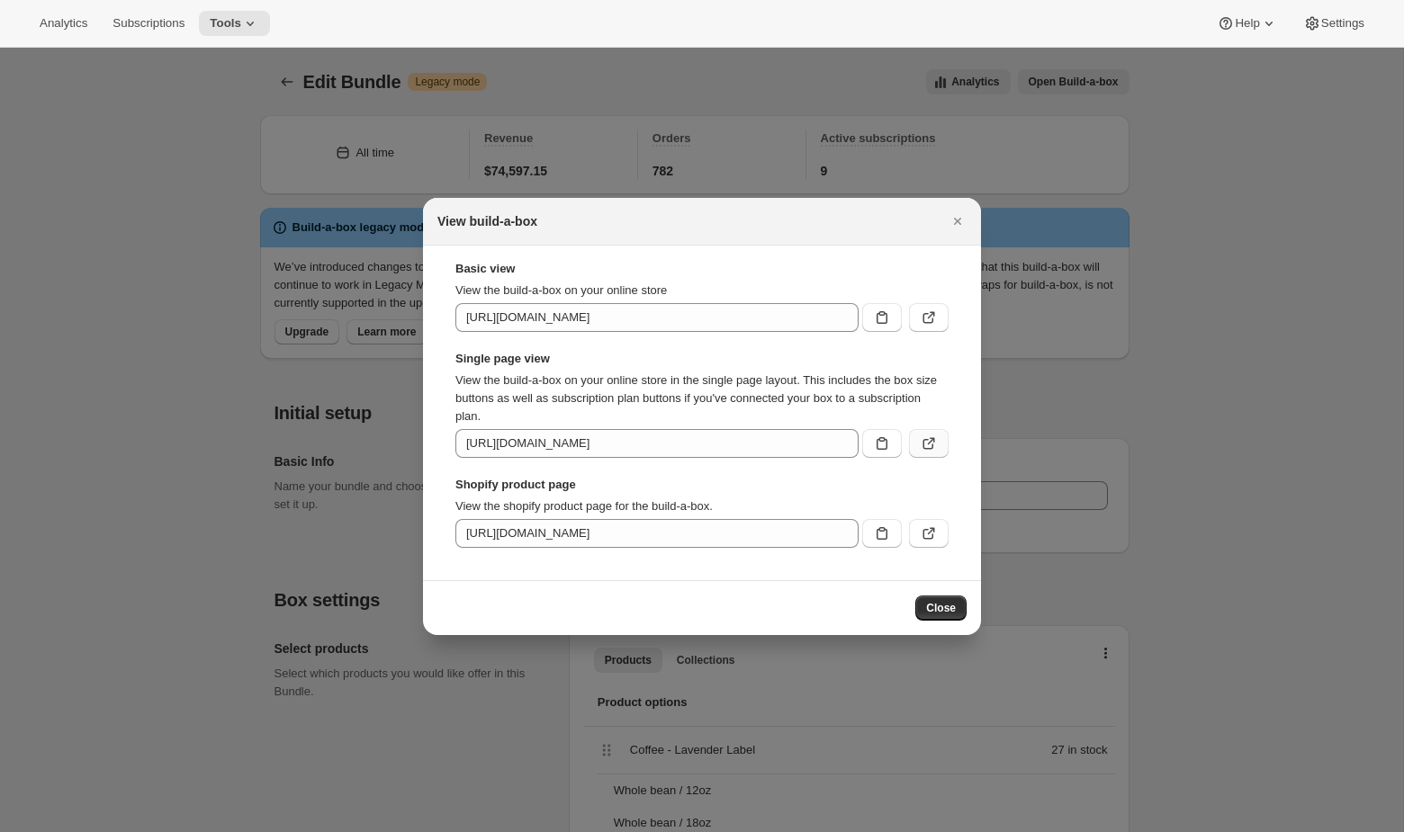
click at [941, 437] on button ":rdb:" at bounding box center [929, 443] width 40 height 29
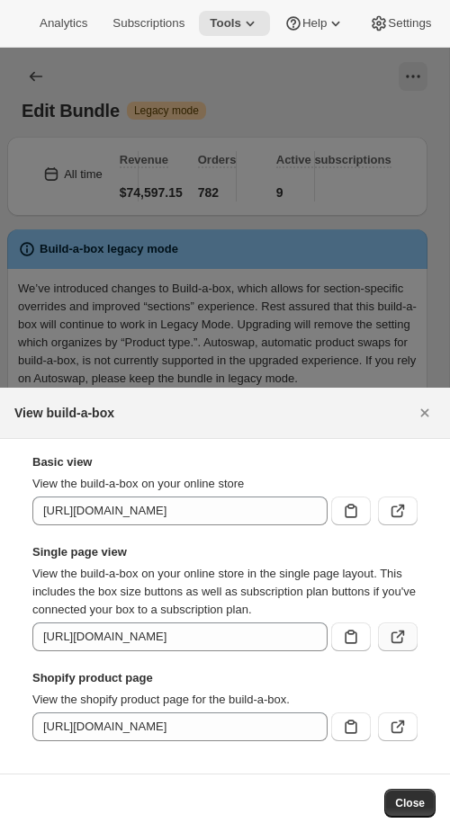
click at [398, 634] on icon ":rdb:" at bounding box center [398, 637] width 18 height 18
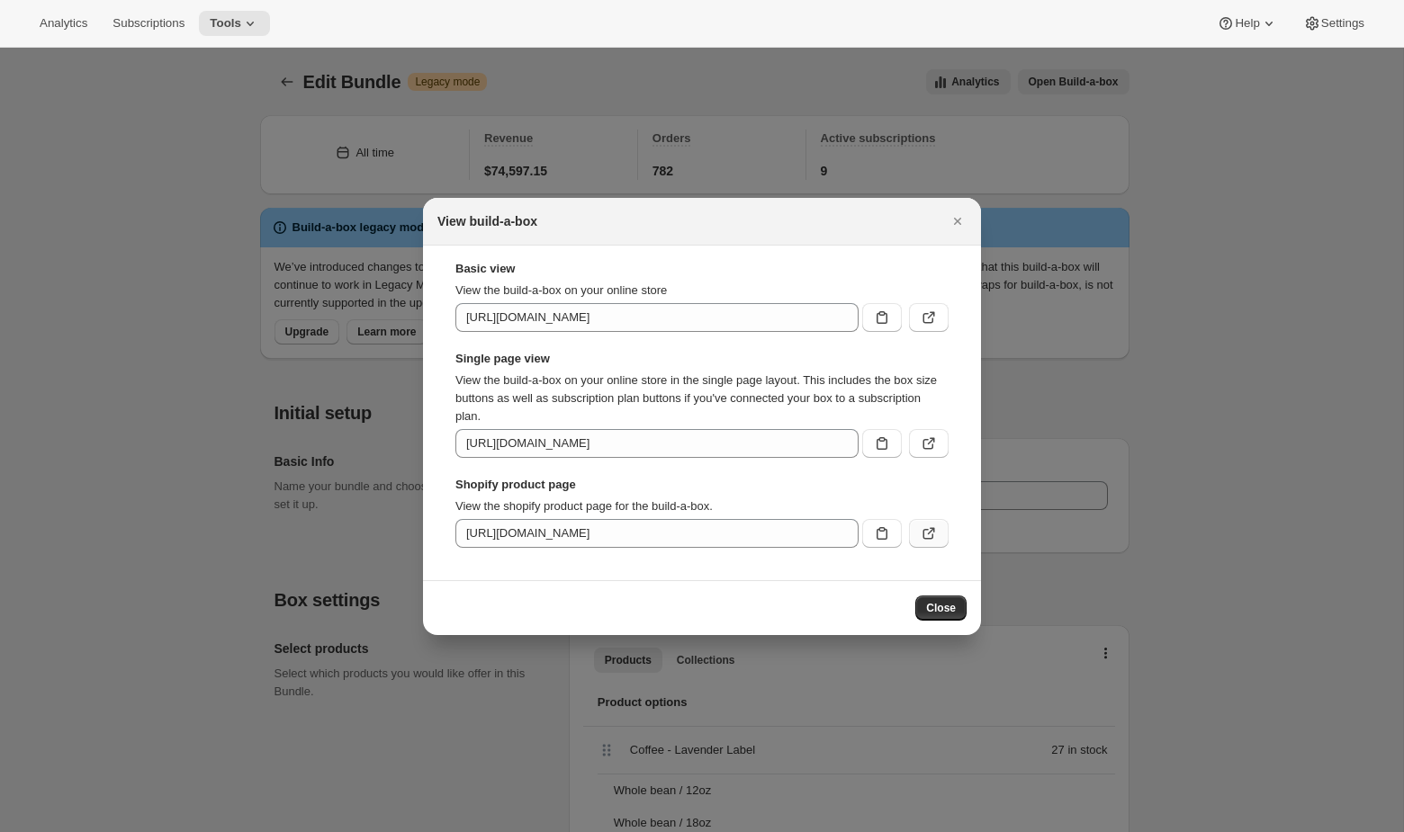
click at [930, 535] on icon ":rdb:" at bounding box center [929, 534] width 18 height 18
click at [950, 608] on span "Close" at bounding box center [941, 608] width 30 height 14
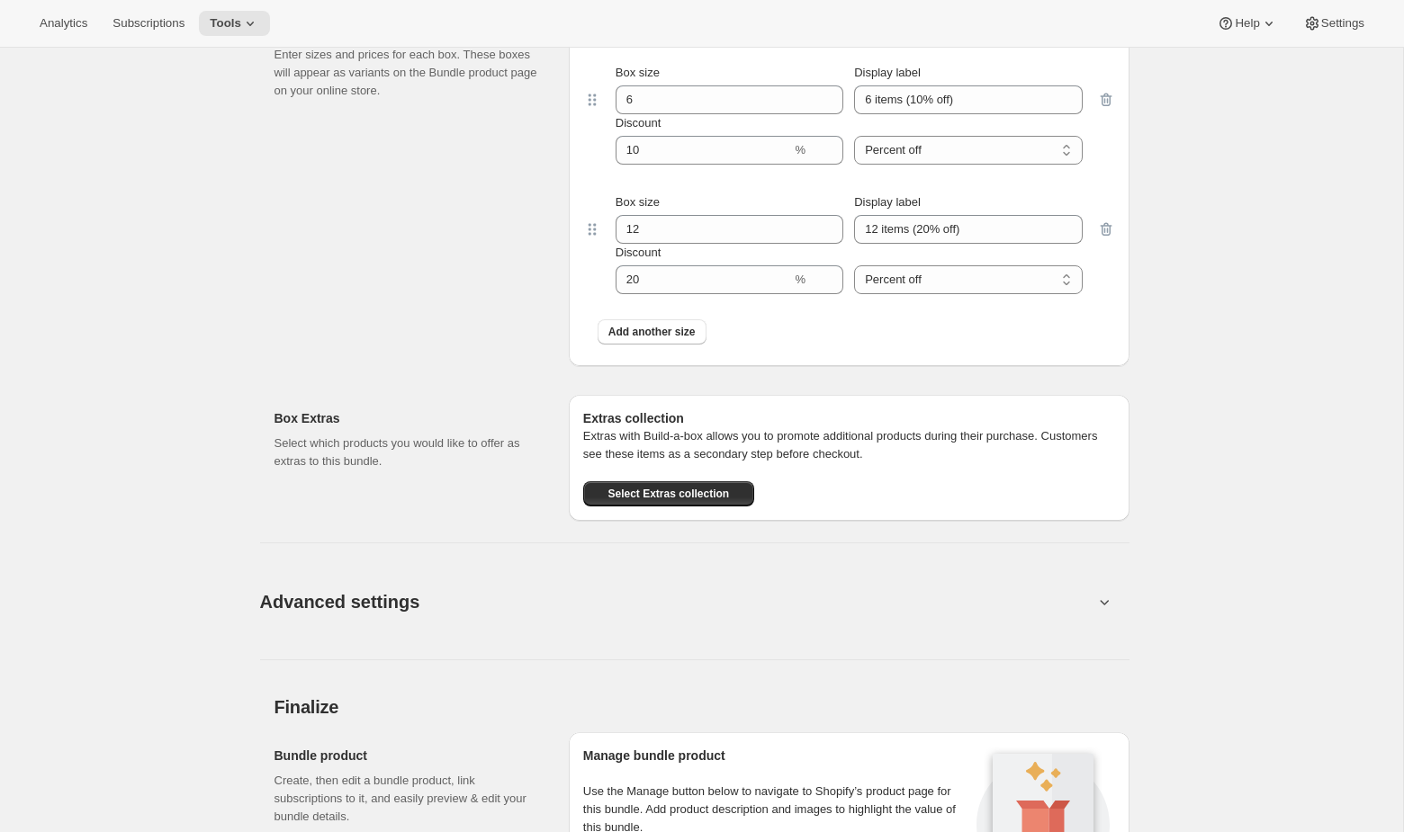
scroll to position [2304, 0]
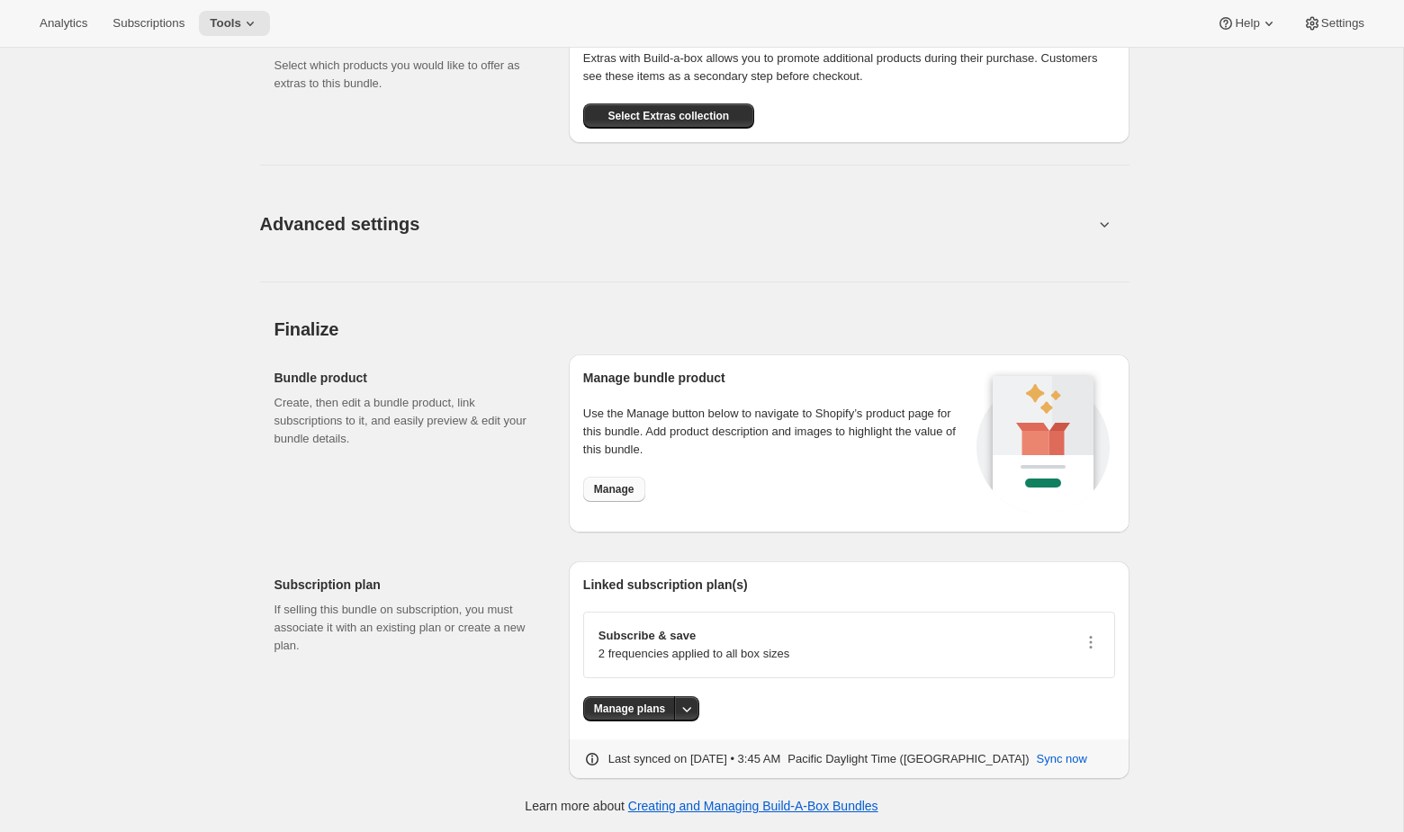
click at [610, 492] on span "Manage" at bounding box center [614, 489] width 40 height 14
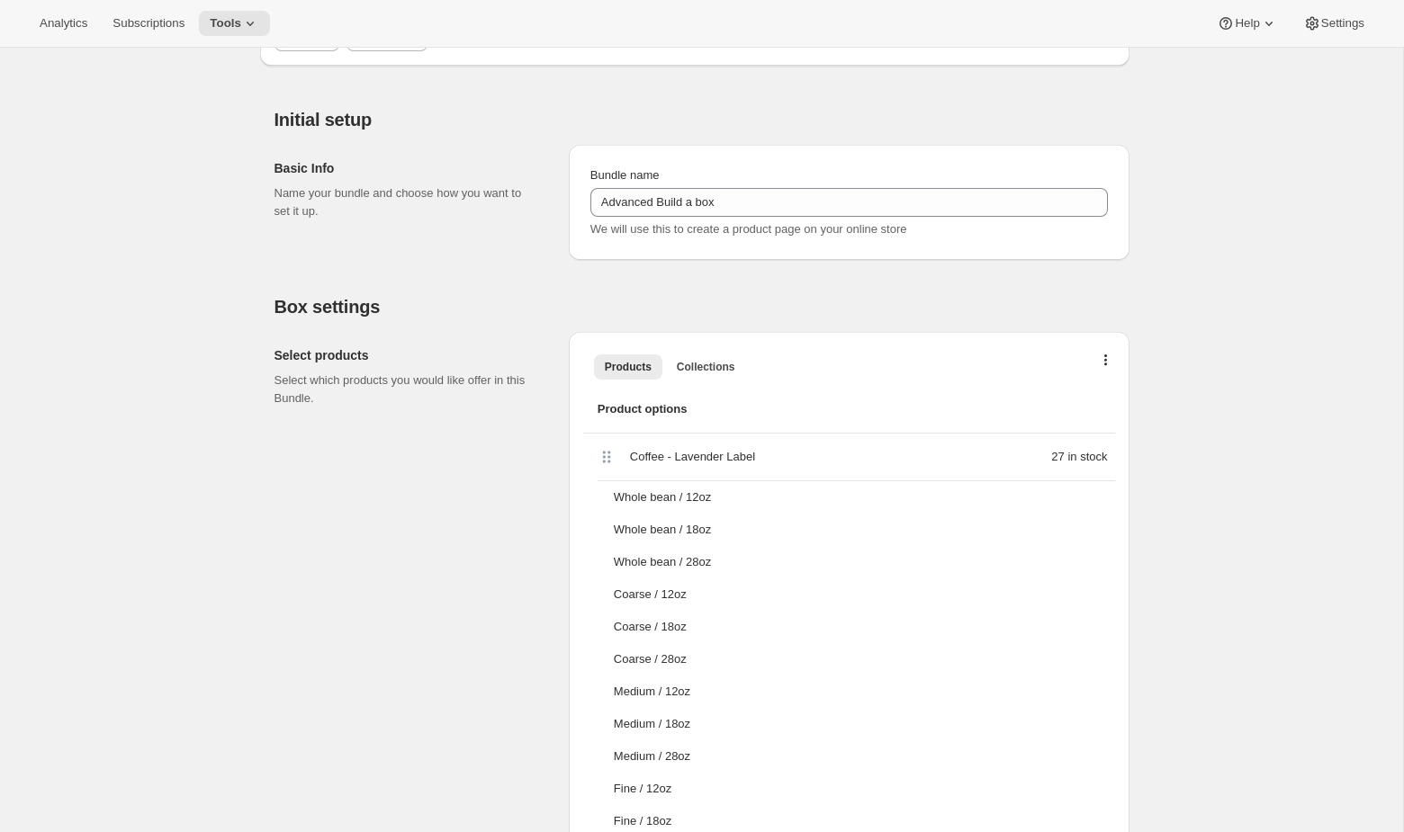
scroll to position [0, 0]
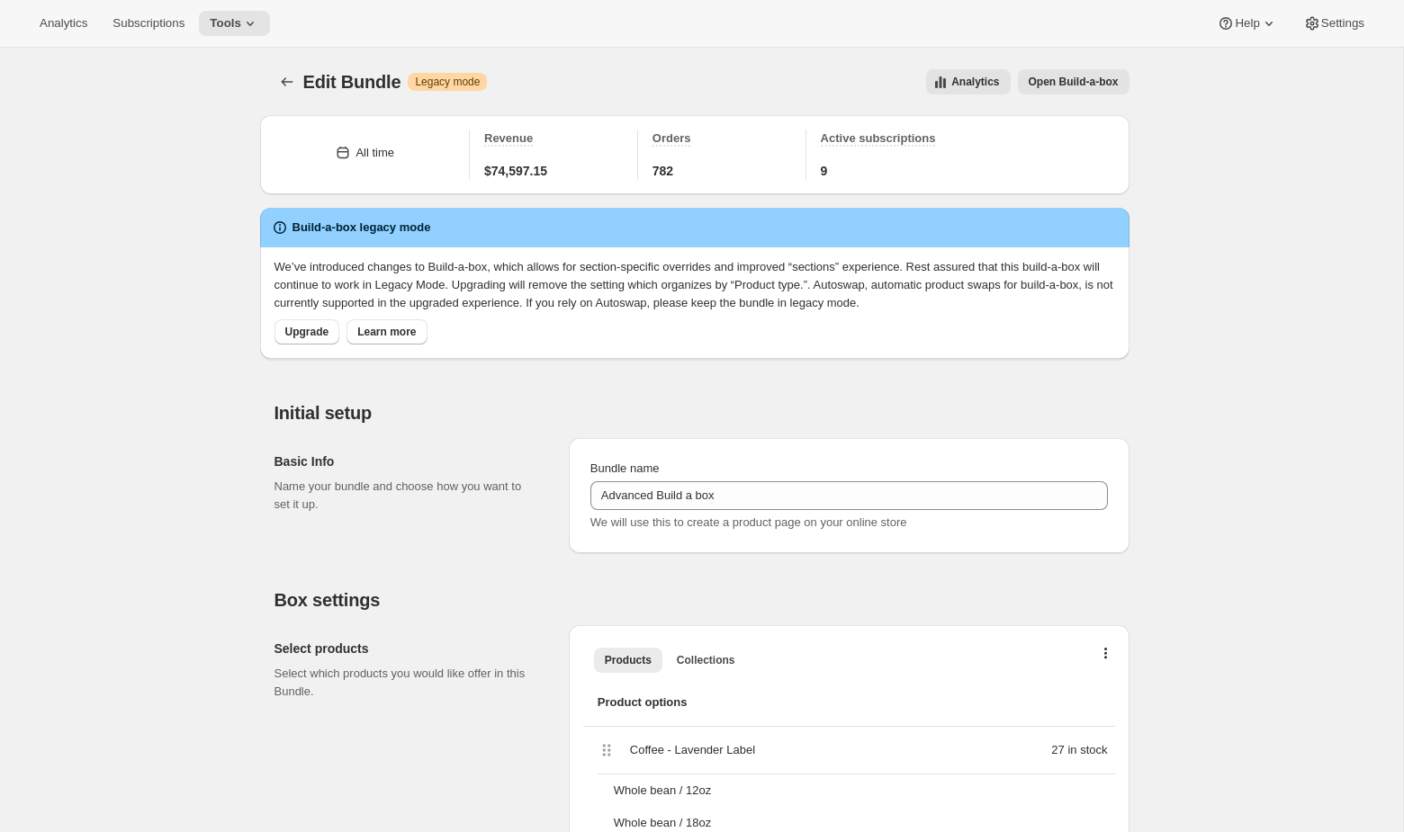
click at [1105, 80] on span "Open Build-a-box" at bounding box center [1074, 82] width 90 height 14
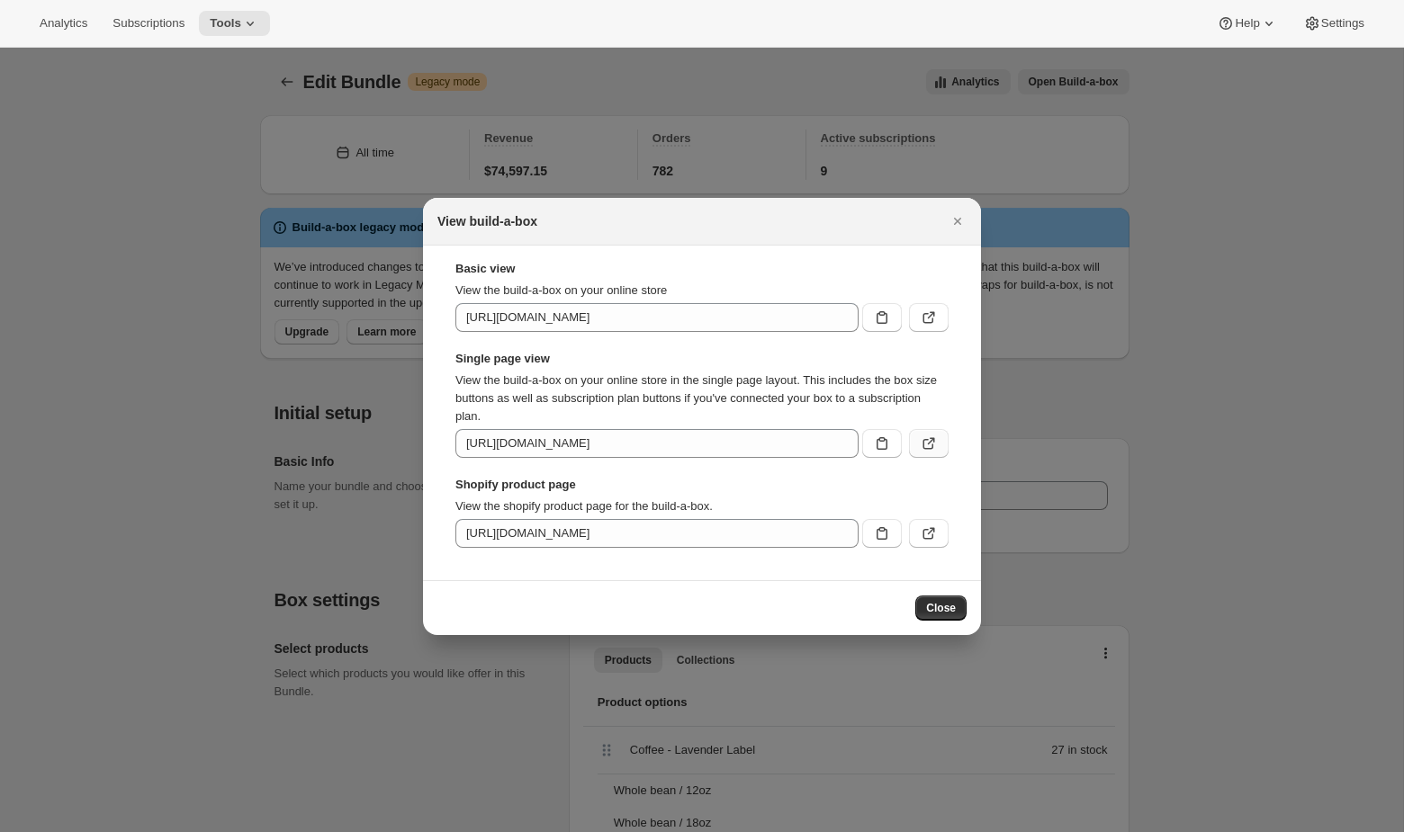
click at [926, 442] on icon ":rdb:" at bounding box center [929, 444] width 18 height 18
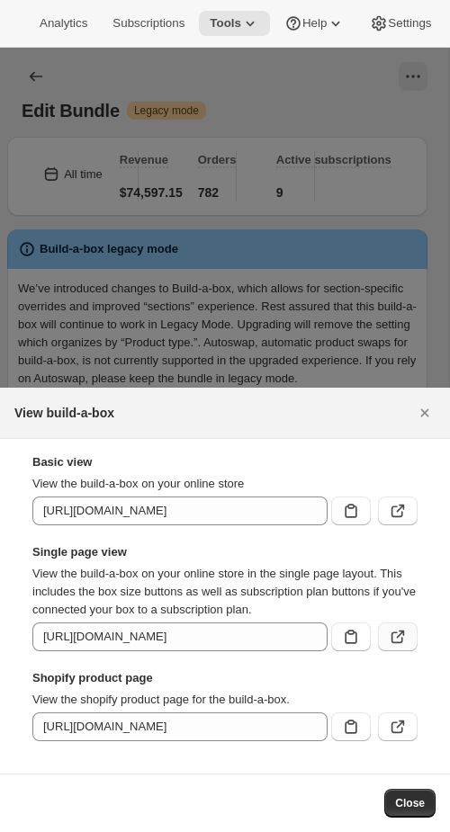
click at [395, 640] on icon ":rdb:" at bounding box center [398, 637] width 18 height 18
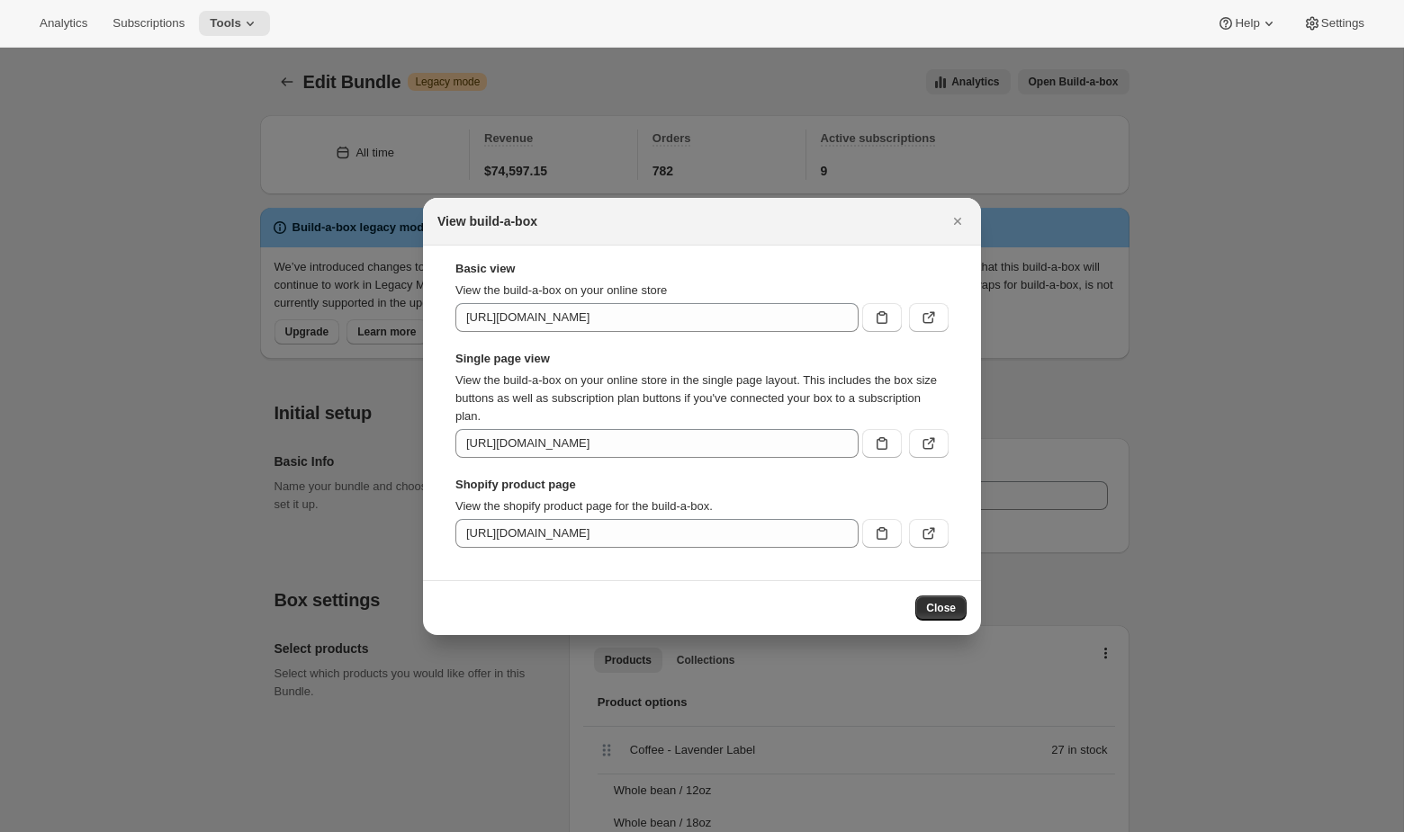
click at [1157, 245] on div at bounding box center [702, 416] width 1404 height 832
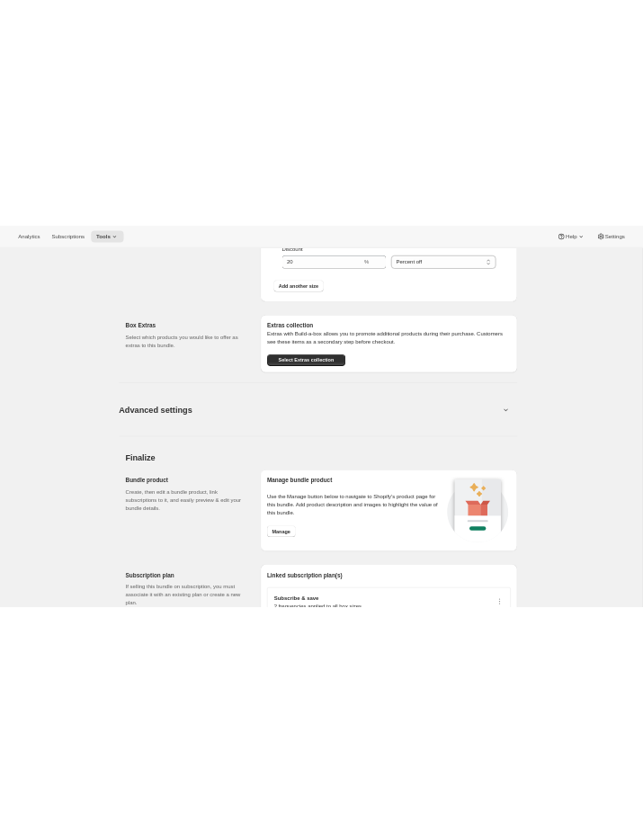
scroll to position [2304, 0]
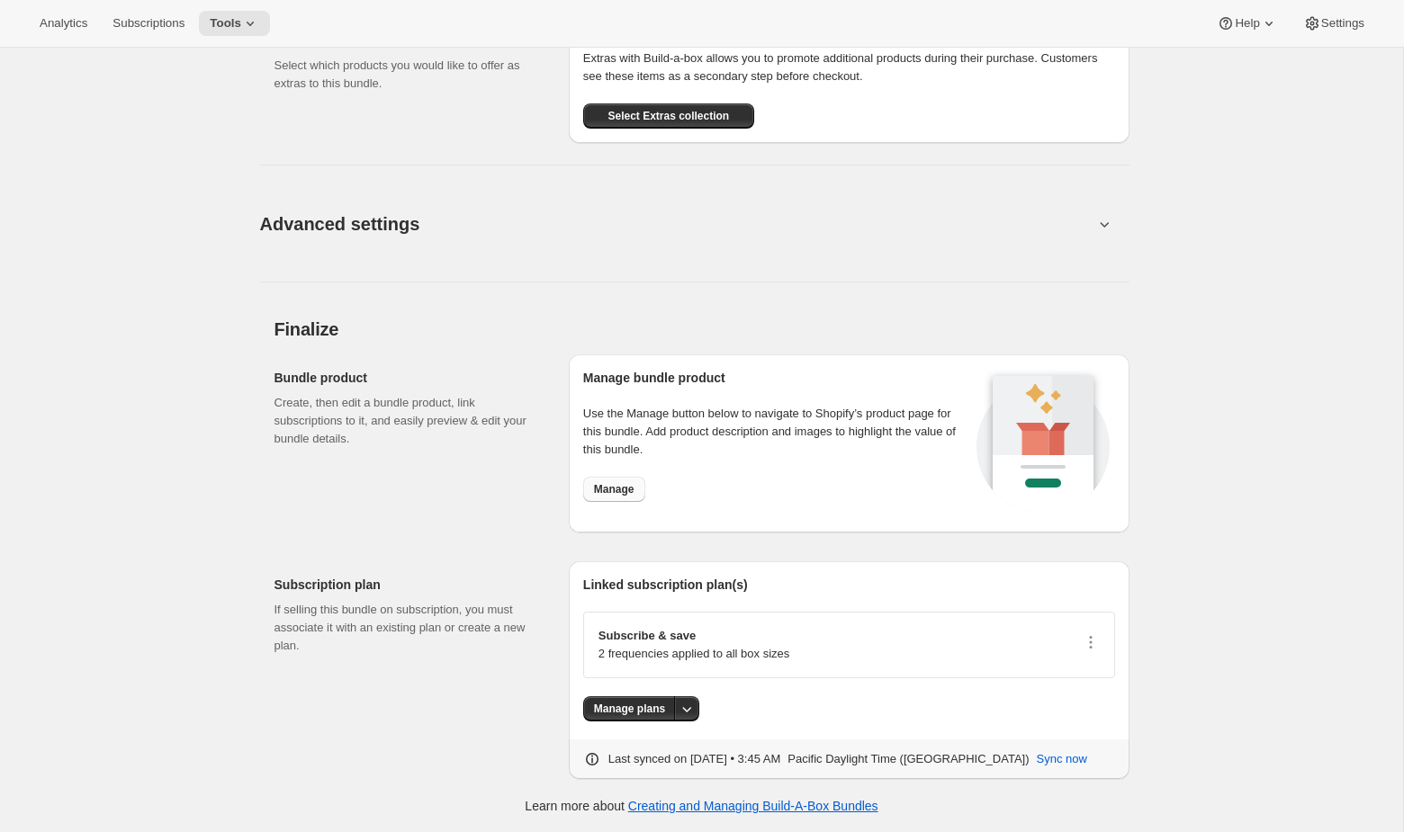
click at [606, 492] on span "Manage" at bounding box center [614, 489] width 40 height 14
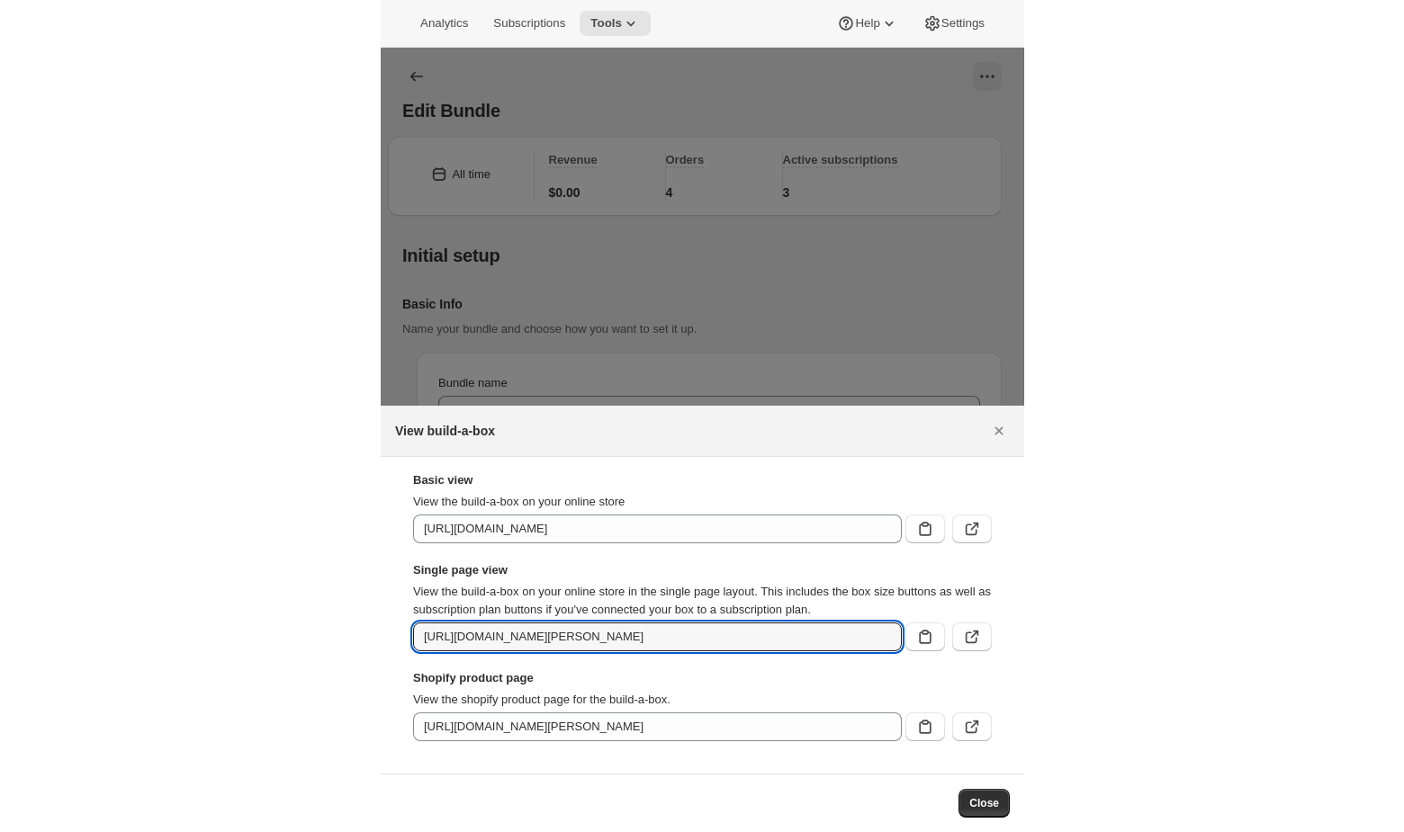
scroll to position [0, 166]
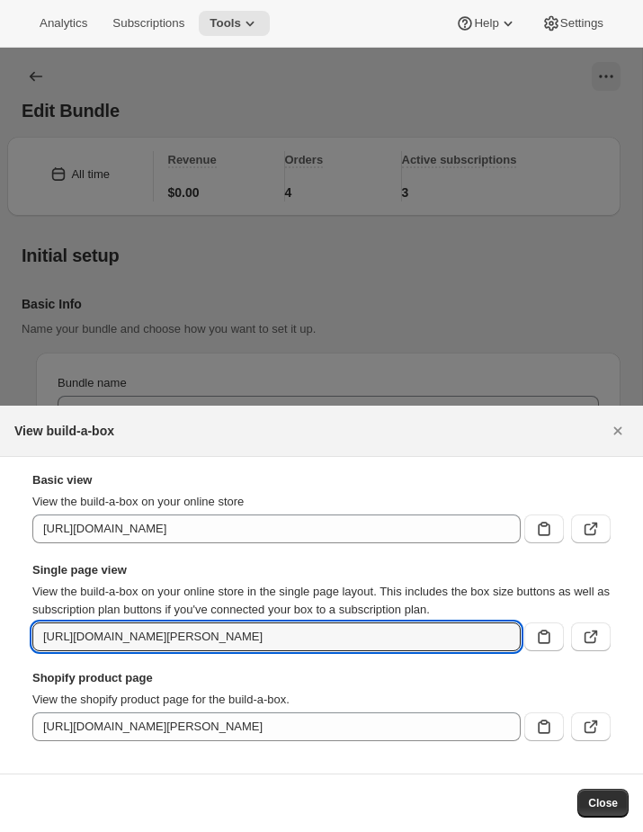
drag, startPoint x: 224, startPoint y: 635, endPoint x: 825, endPoint y: 660, distance: 601.6
click at [643, 660] on html "Analytics Subscriptions Tools Help Settings Skip to content Edit Bundle. This p…" at bounding box center [321, 416] width 643 height 832
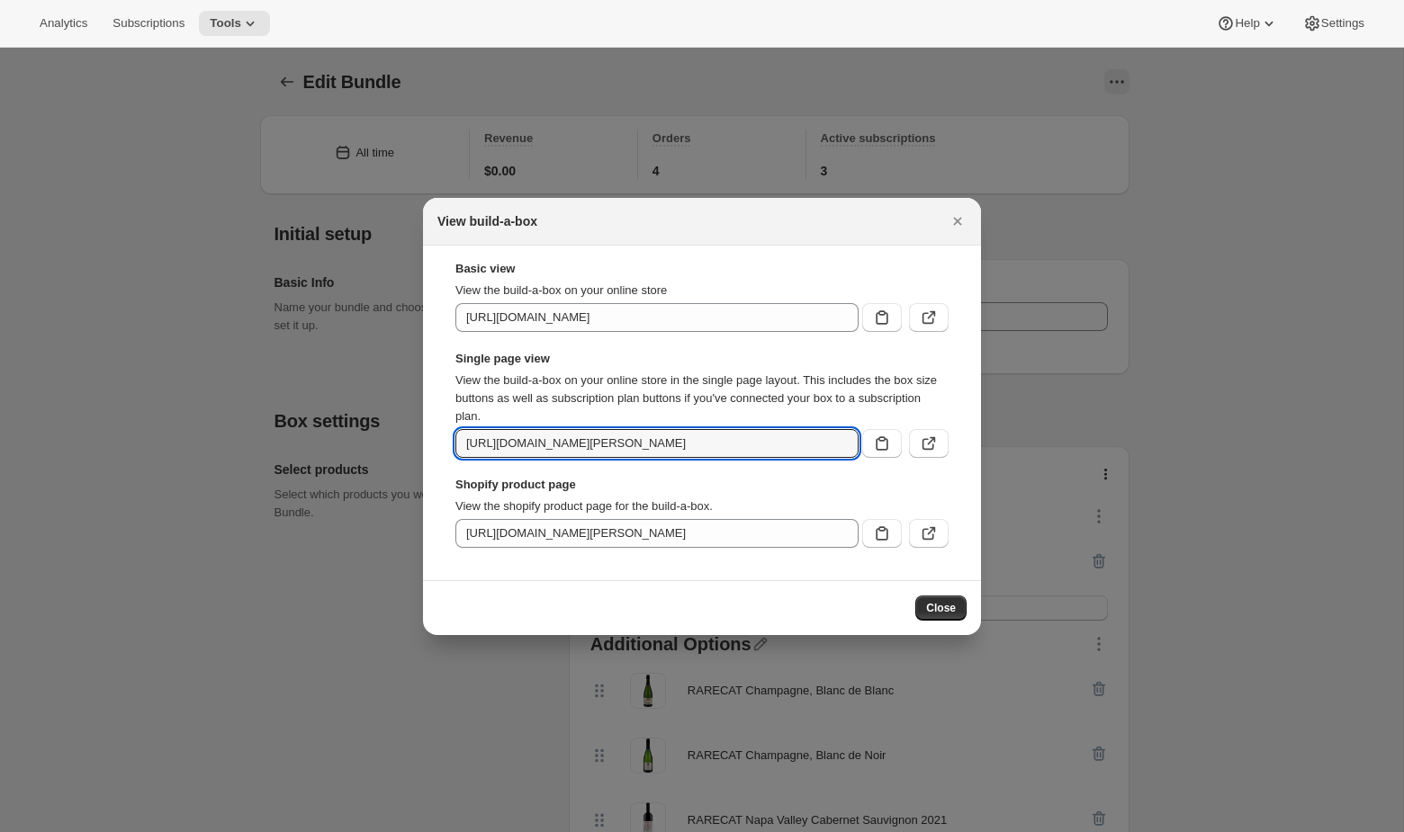
scroll to position [0, 0]
click at [254, 186] on div at bounding box center [702, 416] width 1404 height 832
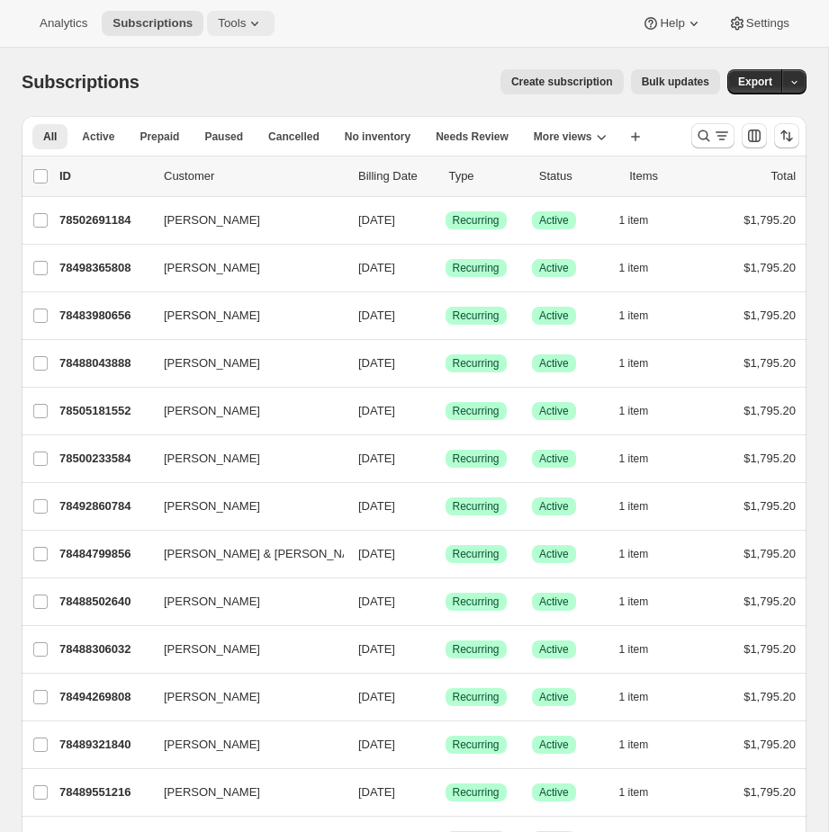
click at [237, 19] on span "Tools" at bounding box center [232, 23] width 28 height 14
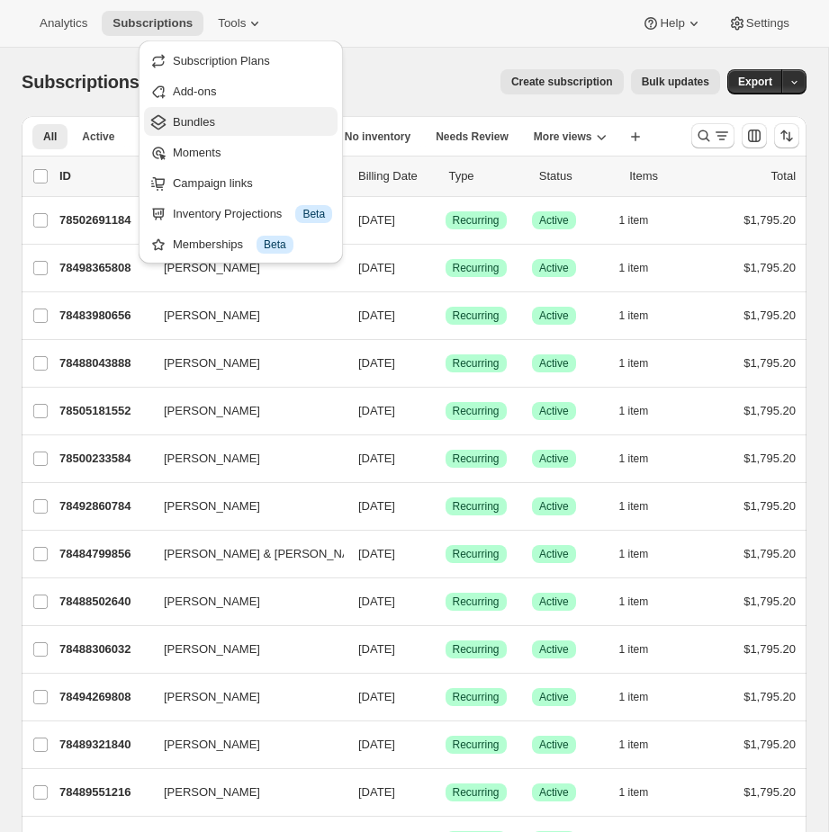
click at [245, 124] on span "Bundles" at bounding box center [252, 122] width 159 height 18
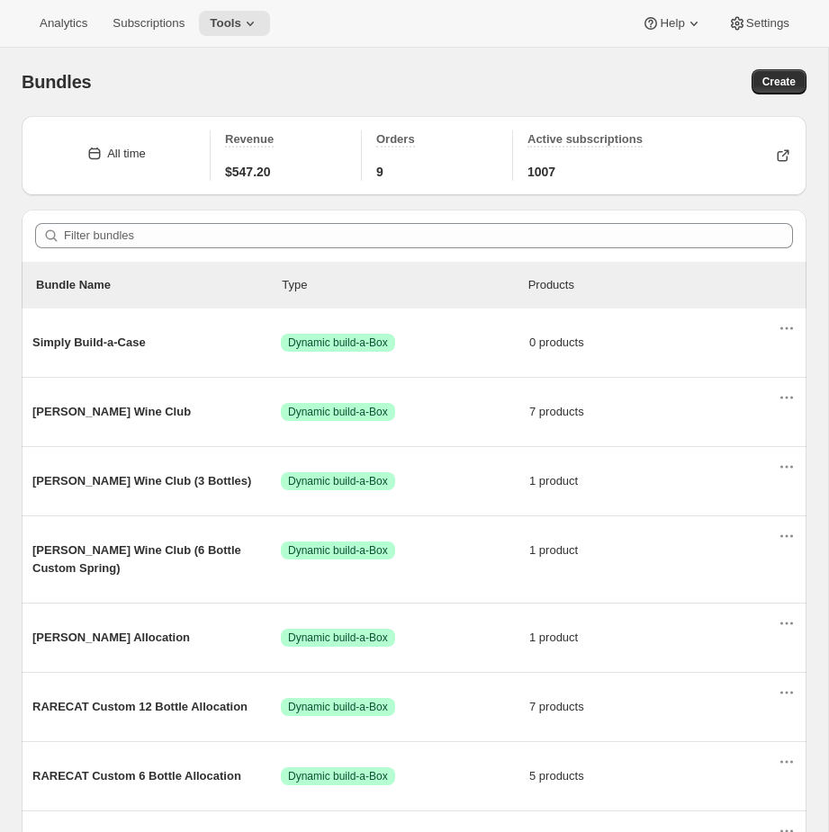
click at [828, 184] on main "Bundles. This page is ready Bundles Create All time Revenue $547.20 Orders 9 Ac…" at bounding box center [414, 741] width 829 height 1386
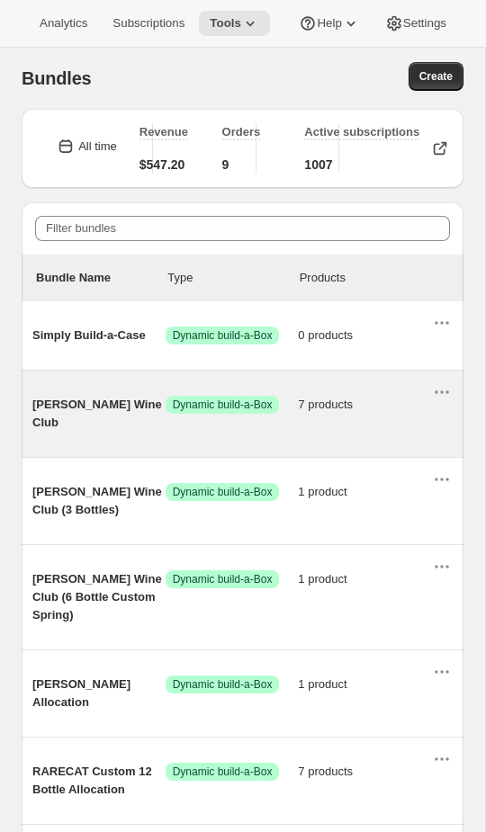
click at [359, 405] on span "7 products" at bounding box center [364, 405] width 133 height 18
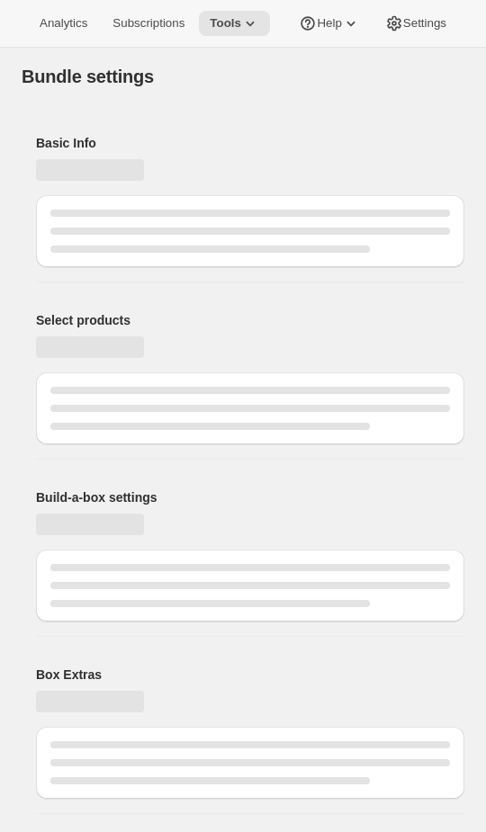
type input "[PERSON_NAME] Wine Club"
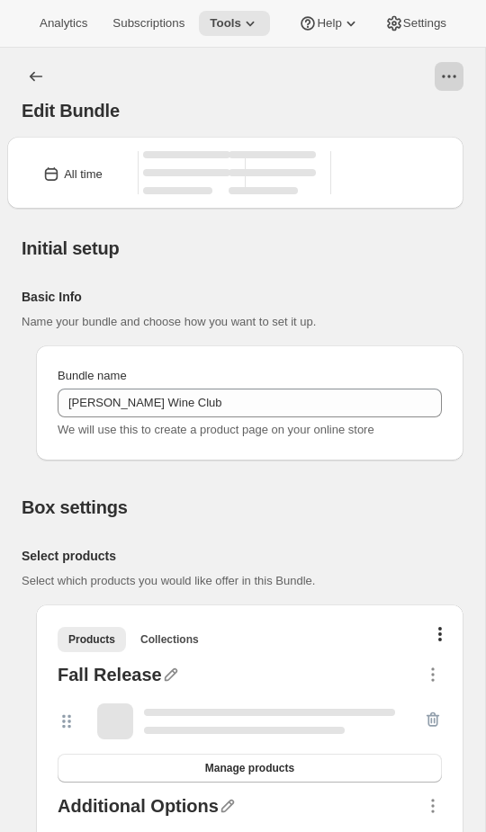
click at [450, 81] on icon "View actions for Edit Bundle" at bounding box center [449, 76] width 18 height 18
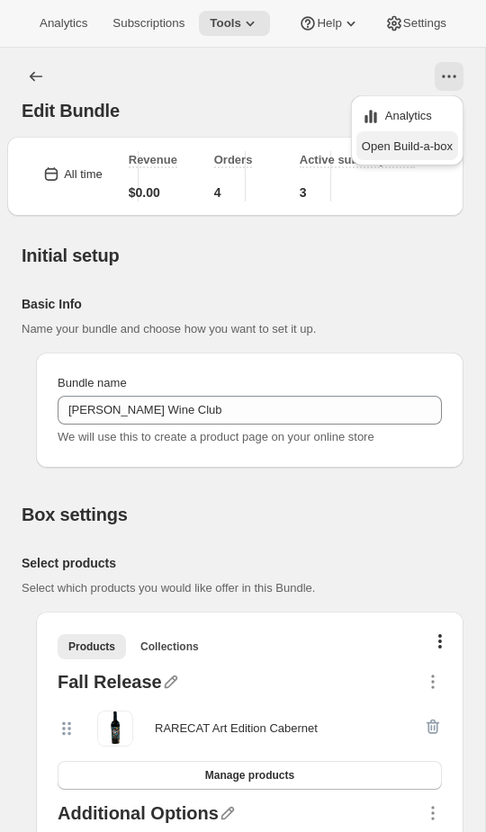
click at [433, 148] on span "Open Build-a-box" at bounding box center [407, 145] width 91 height 13
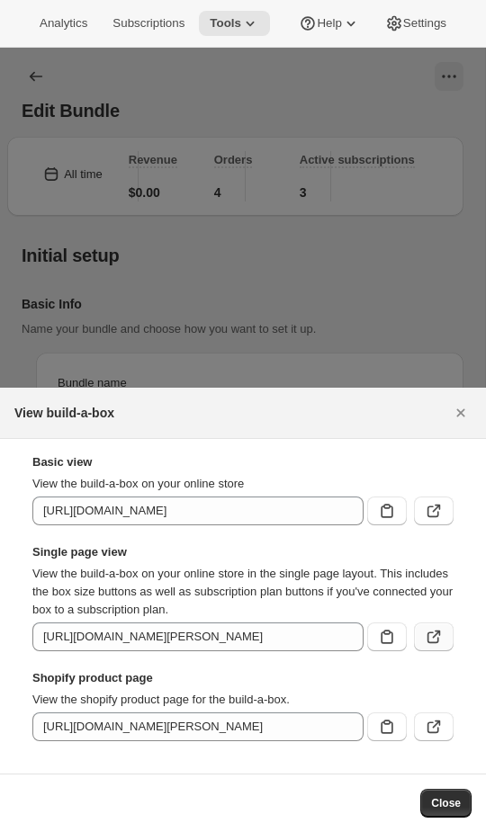
click at [435, 643] on icon ":reo:" at bounding box center [433, 638] width 12 height 12
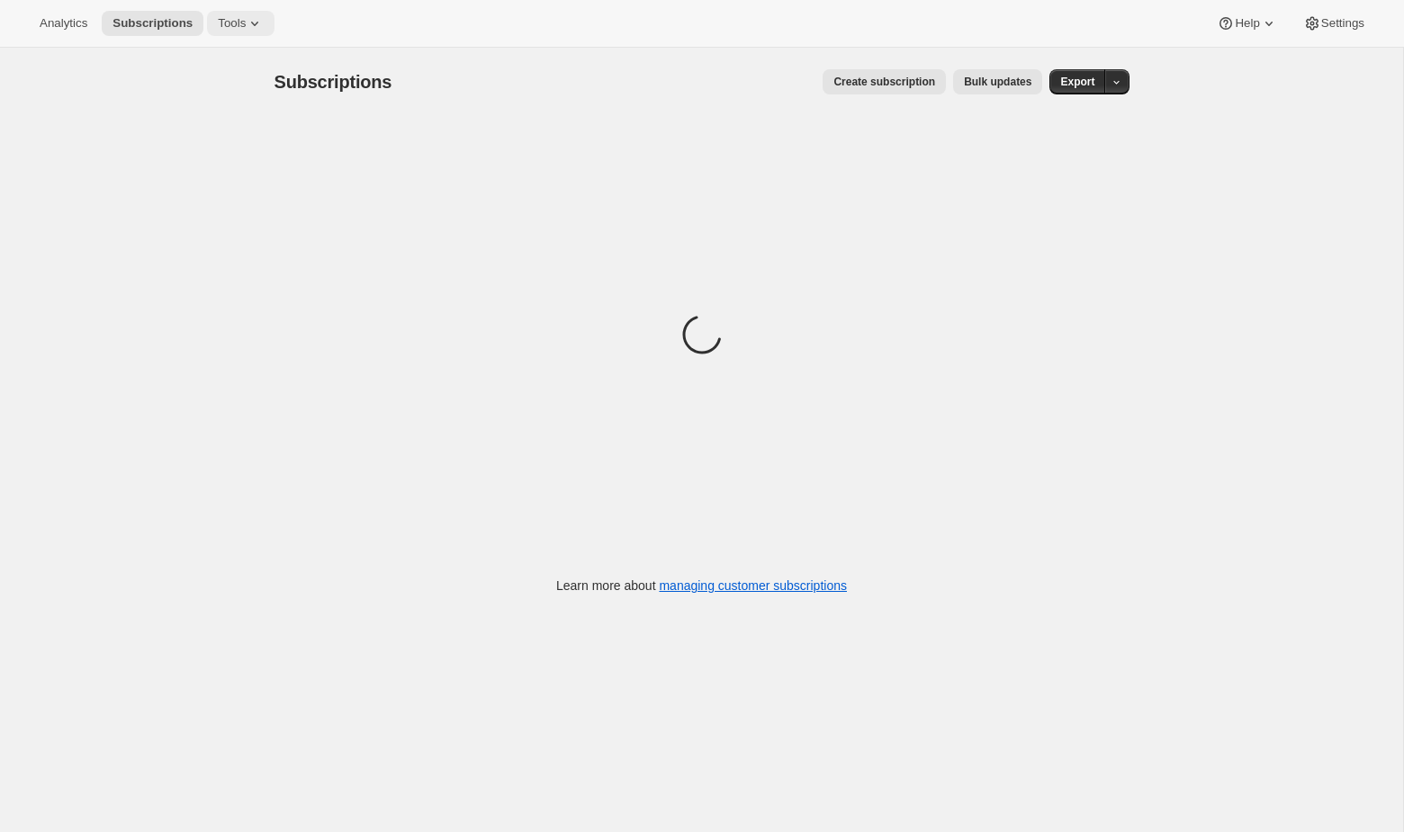
click at [248, 31] on button "Tools" at bounding box center [240, 23] width 67 height 25
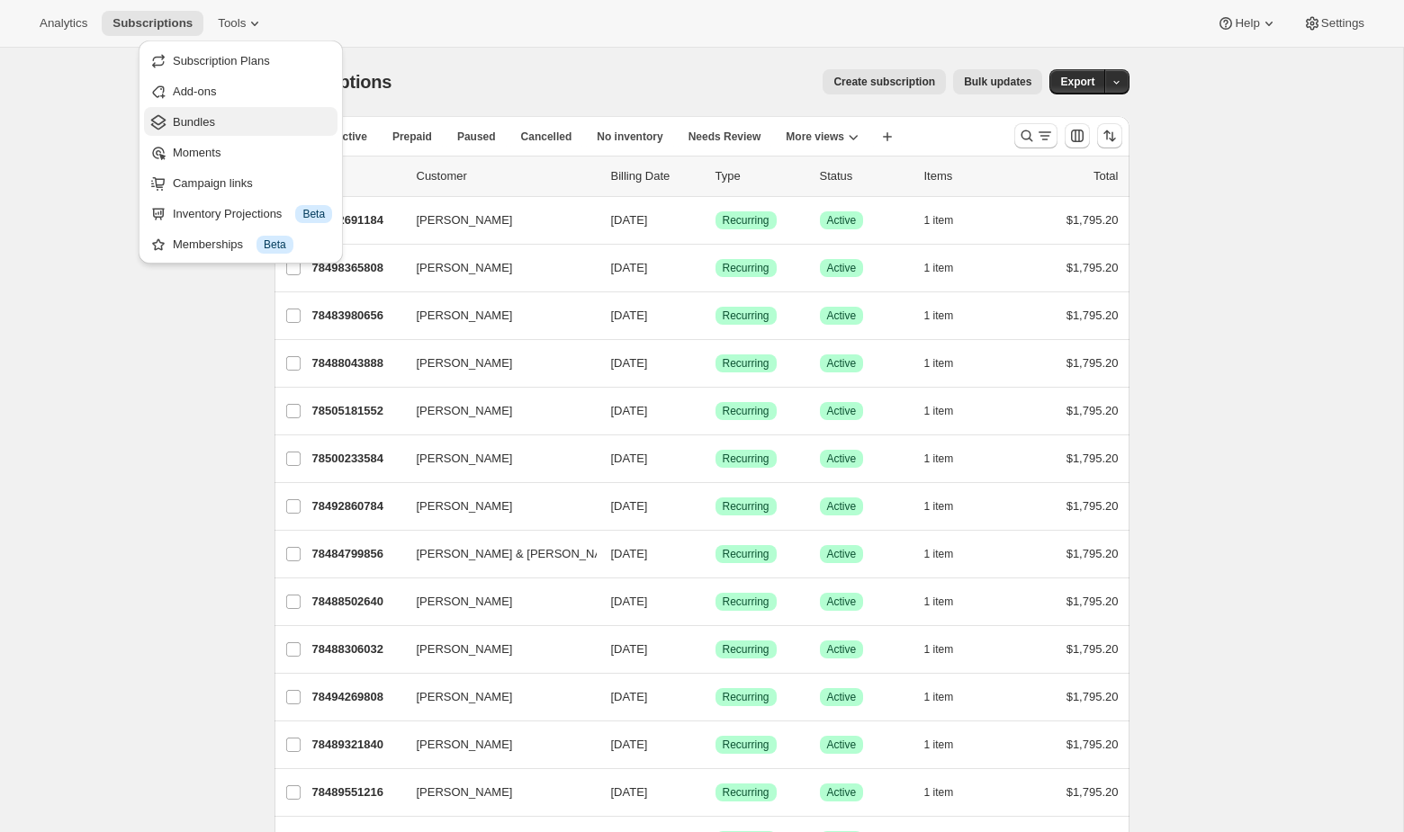
click at [213, 117] on span "Bundles" at bounding box center [194, 121] width 42 height 13
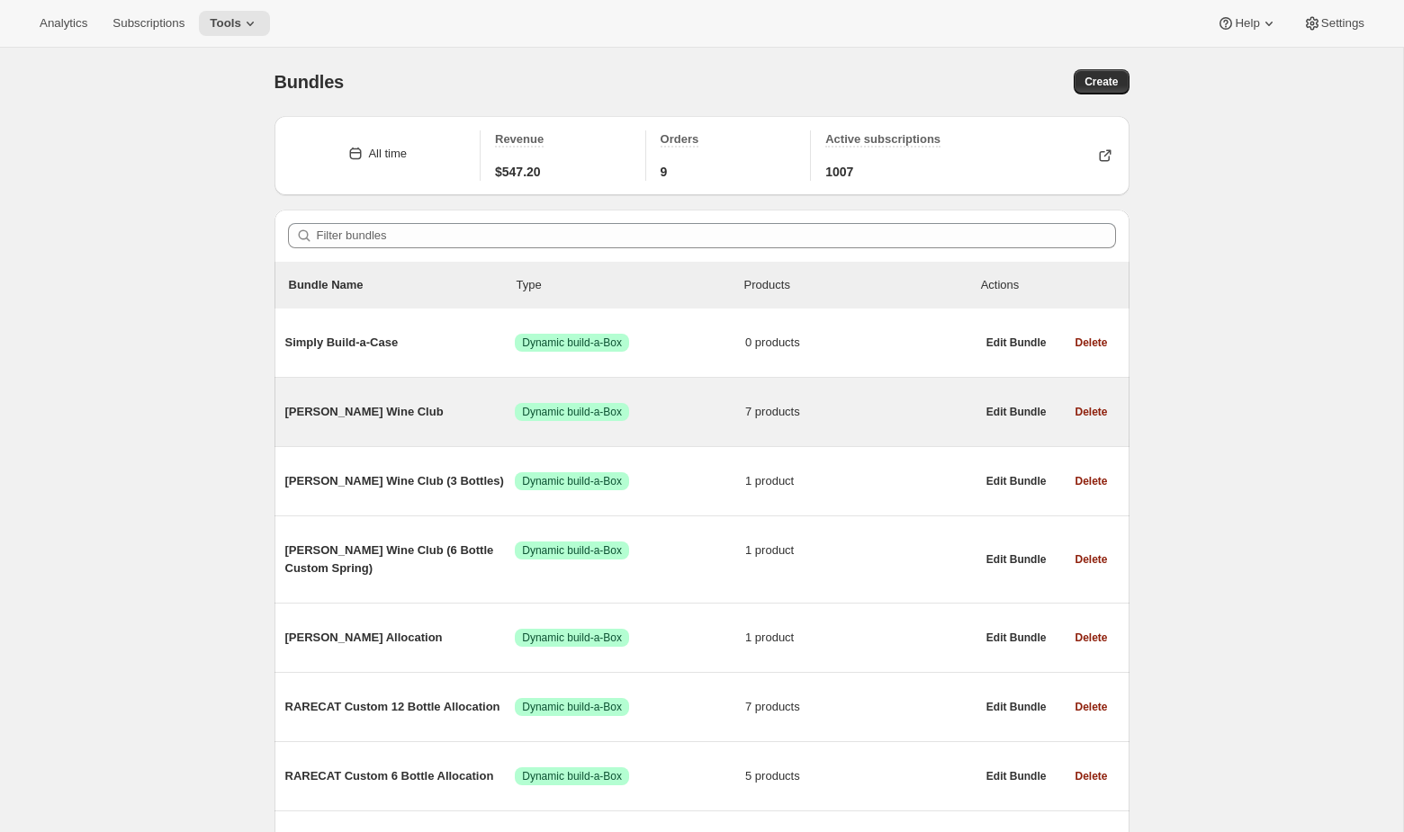
click at [666, 421] on span "Success Dynamic build-a-Box" at bounding box center [630, 412] width 230 height 18
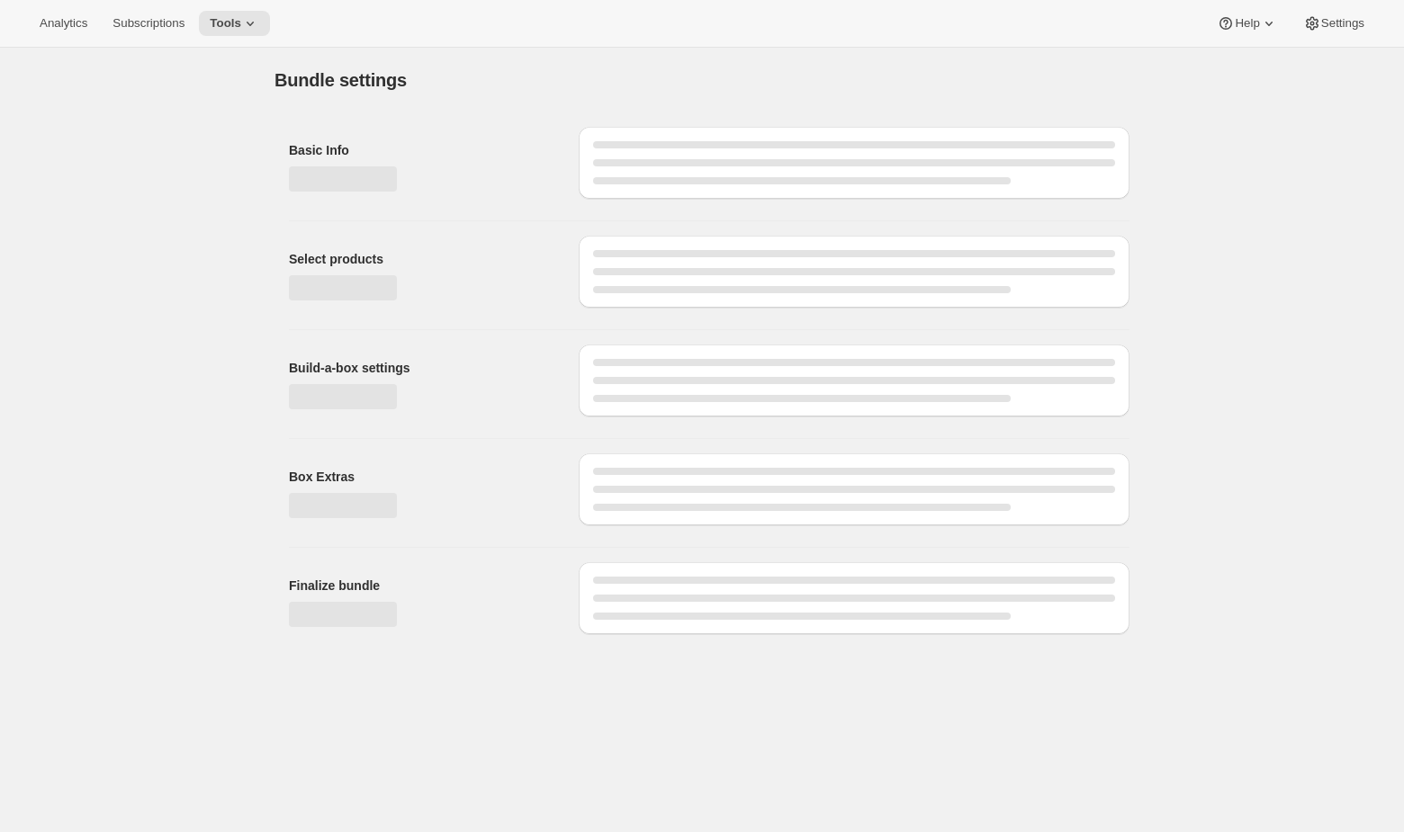
type input "Audrey Wine Club"
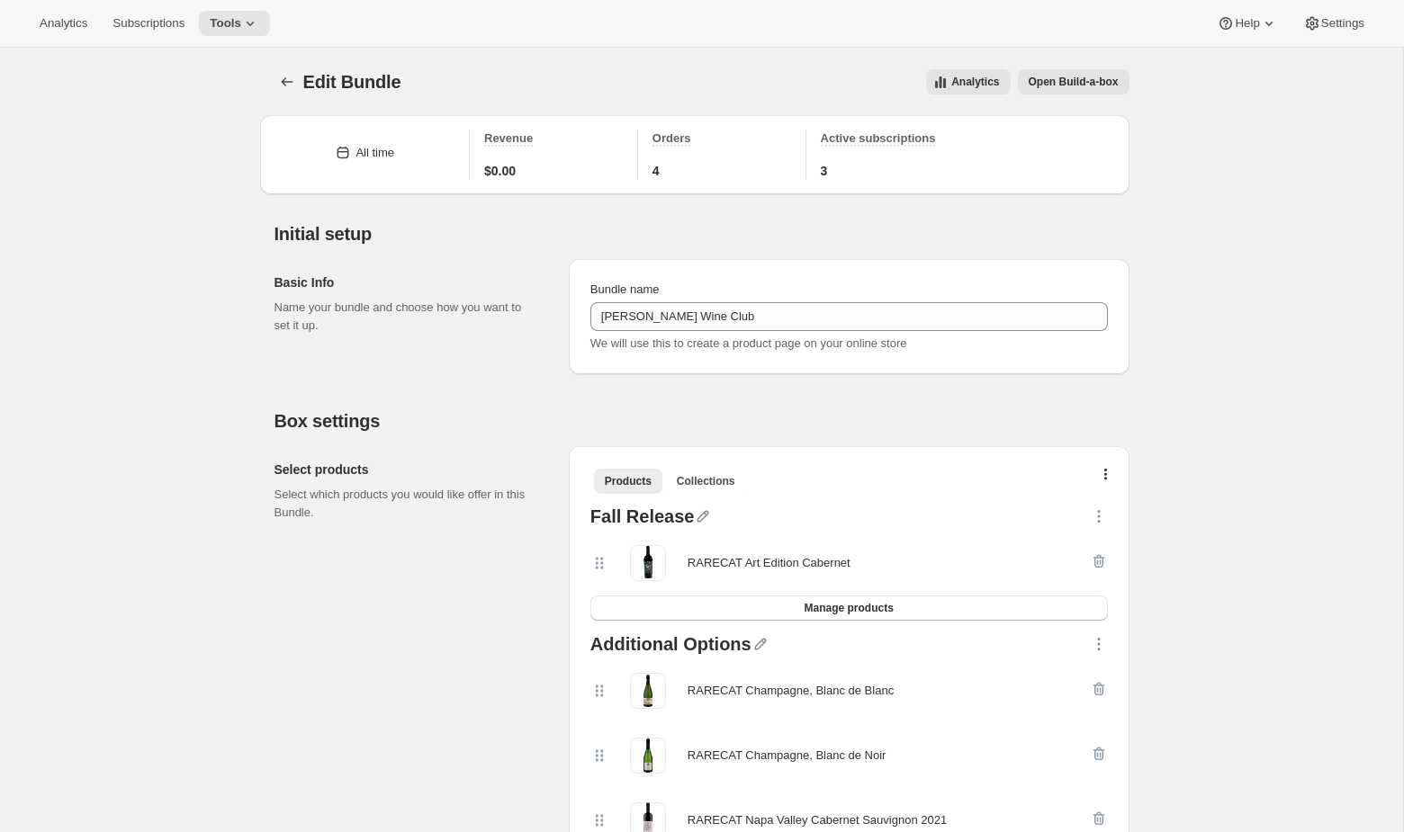
click at [1076, 95] on div "Edit Bundle. This page is ready Edit Bundle Analytics Open Build-a-box More act…" at bounding box center [701, 82] width 855 height 68
click at [1074, 82] on span "Open Build-a-box" at bounding box center [1074, 82] width 90 height 14
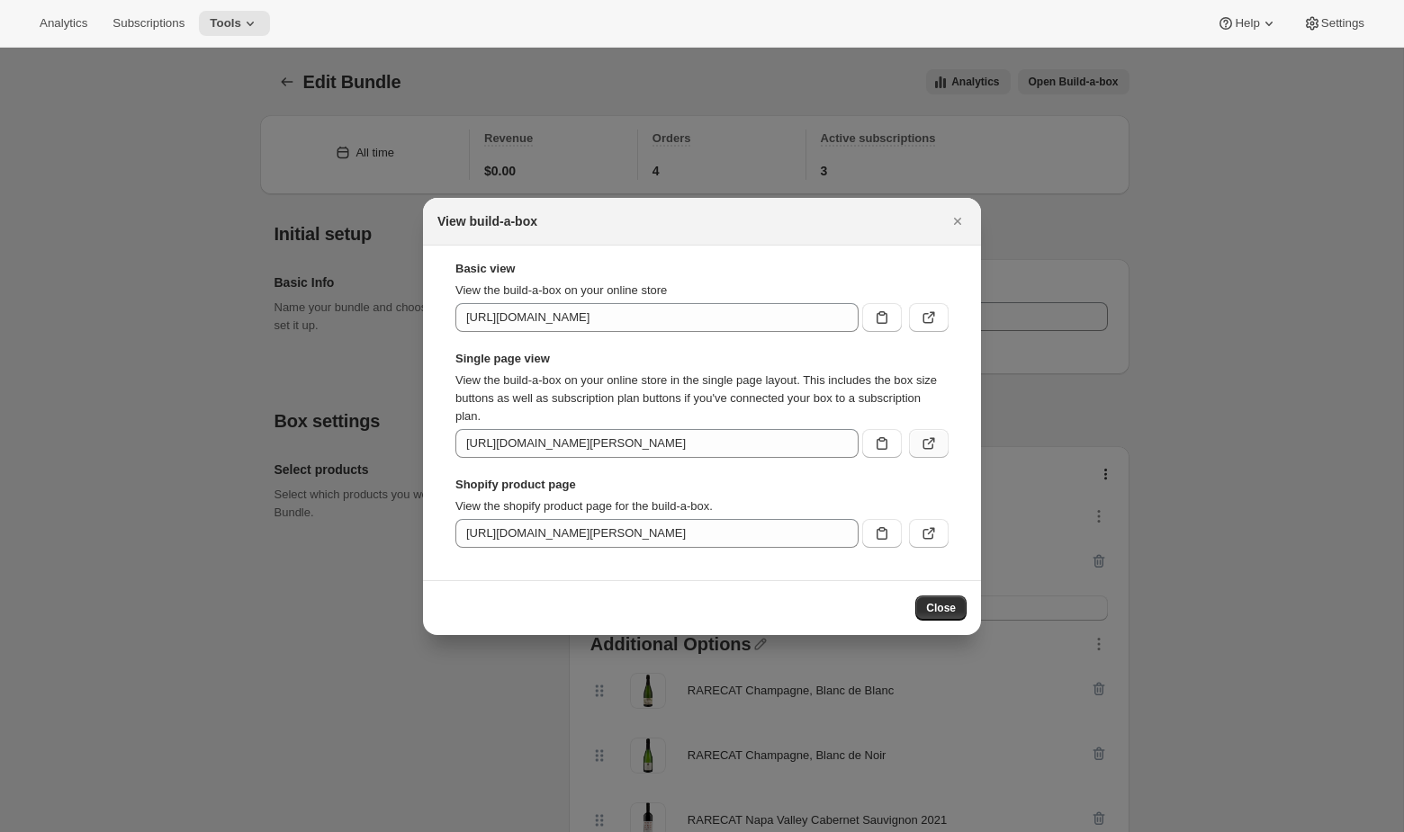
click at [935, 448] on icon ":re8:" at bounding box center [929, 444] width 18 height 18
click at [928, 542] on button ":re8:" at bounding box center [929, 533] width 40 height 29
click at [560, 530] on input "https://xnifku-d4.myshopify.com/products/audrey-wine-club-1" at bounding box center [656, 533] width 403 height 29
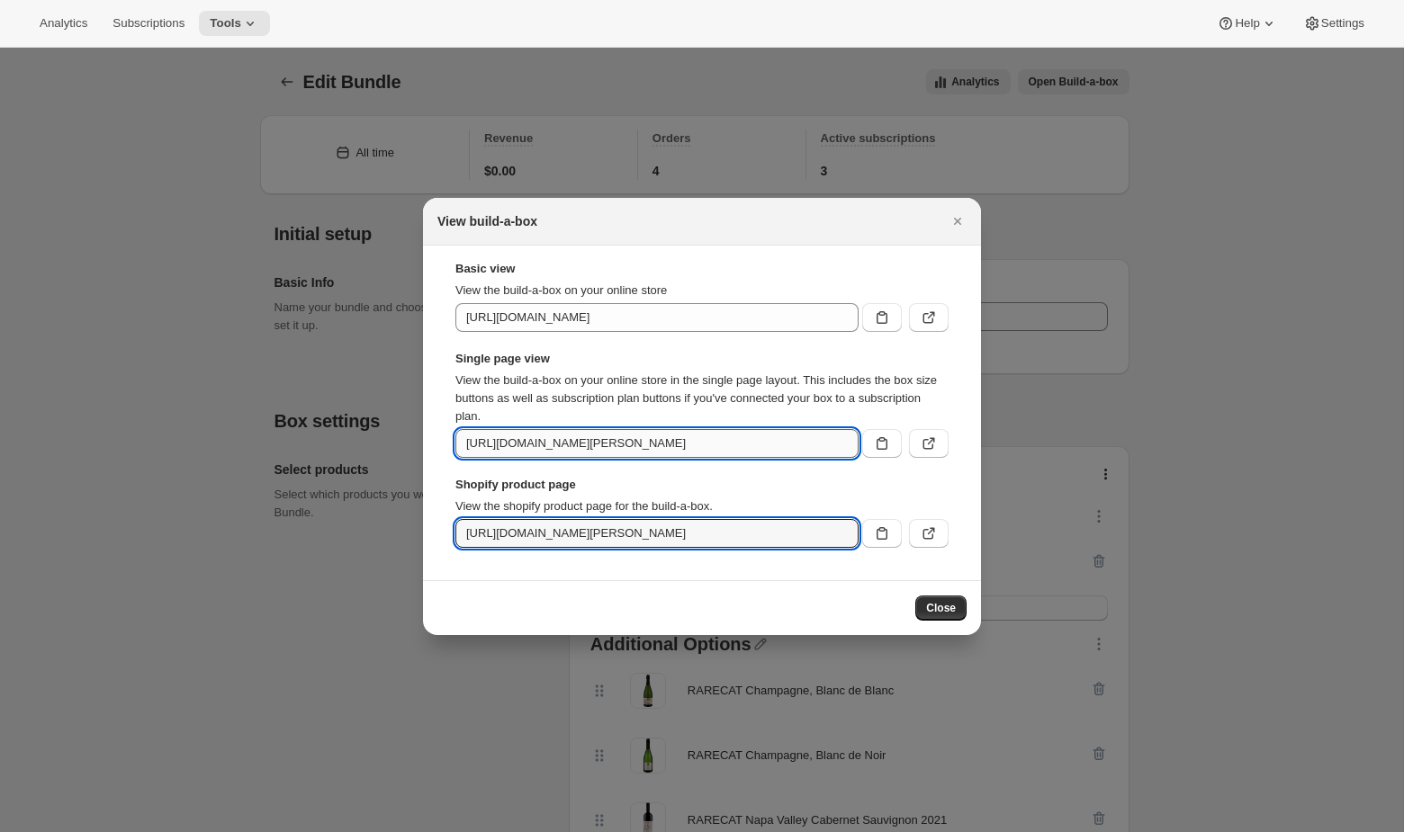
click at [669, 454] on input "https://xnifku-d4.myshopify.com/tools/bundle-subscriptions/bundle/1484511107518…" at bounding box center [656, 443] width 403 height 29
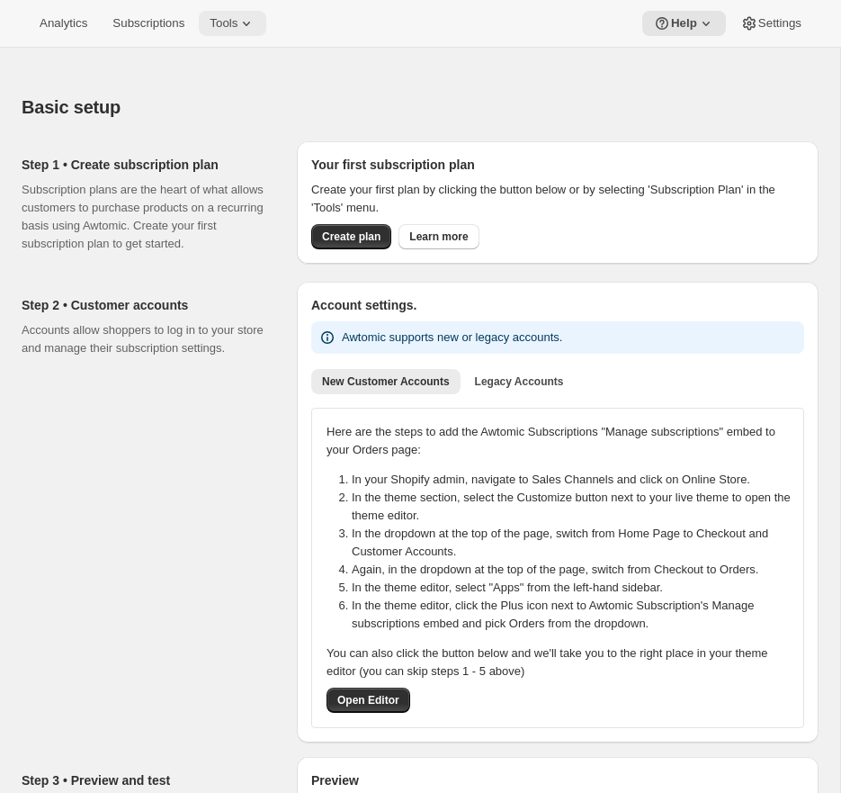
click at [244, 31] on button "Tools" at bounding box center [232, 23] width 67 height 25
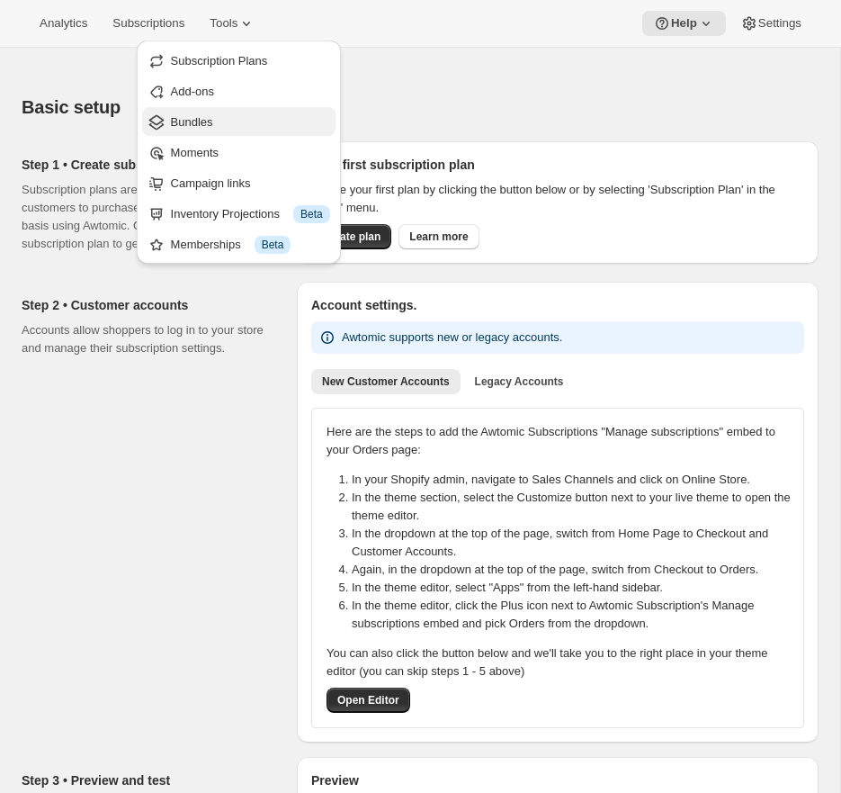
click at [234, 120] on span "Bundles" at bounding box center [250, 122] width 159 height 18
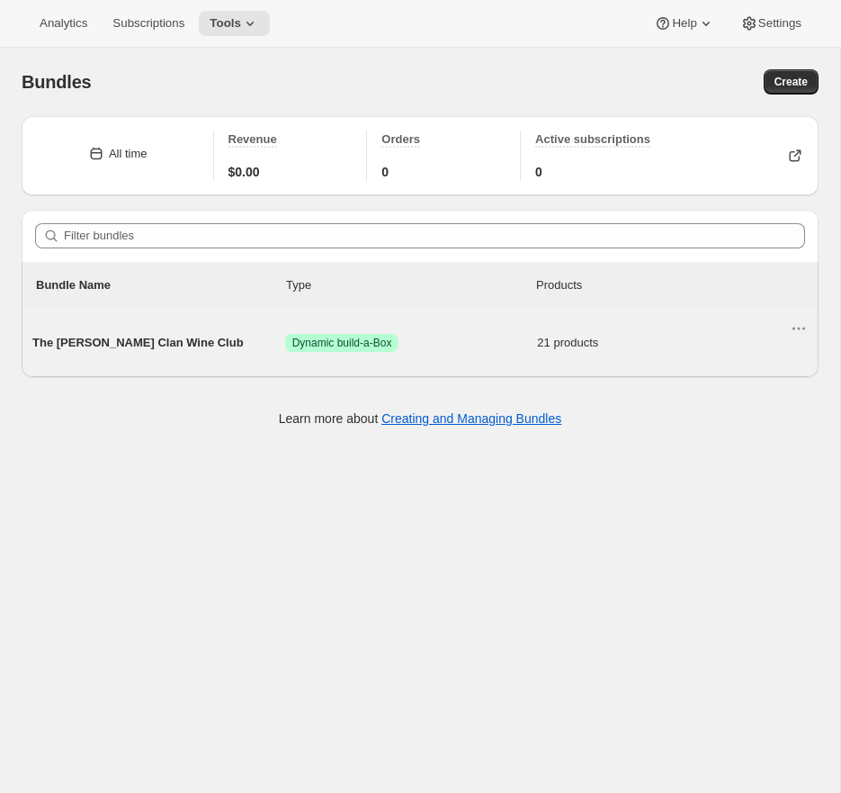
click at [387, 335] on span "Success Dynamic build-a-Box" at bounding box center [342, 343] width 114 height 18
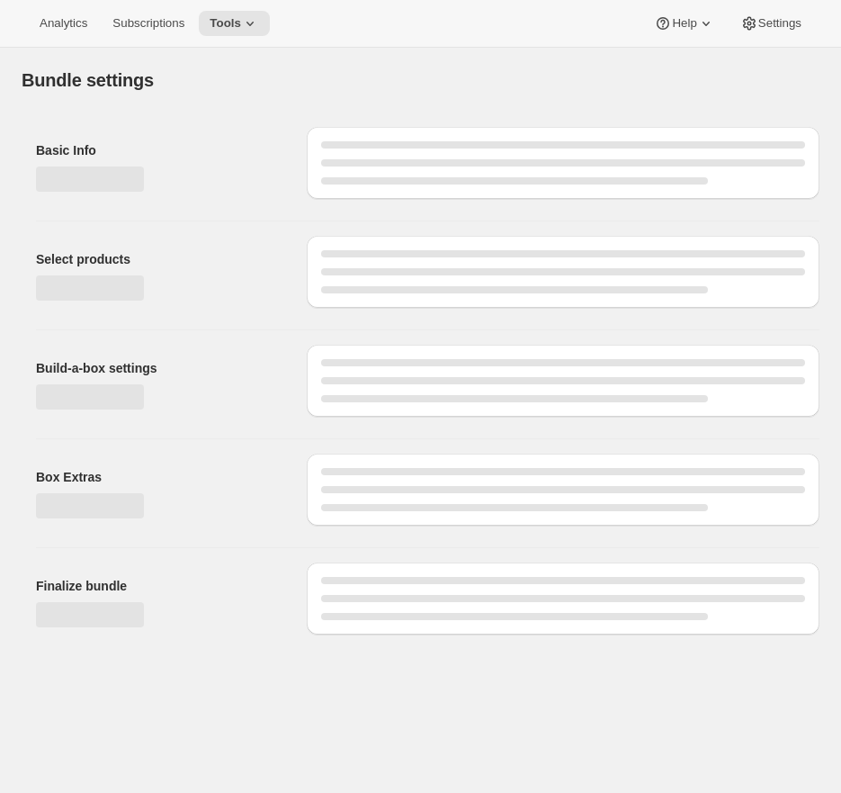
type input "The [PERSON_NAME] Clan Wine Club"
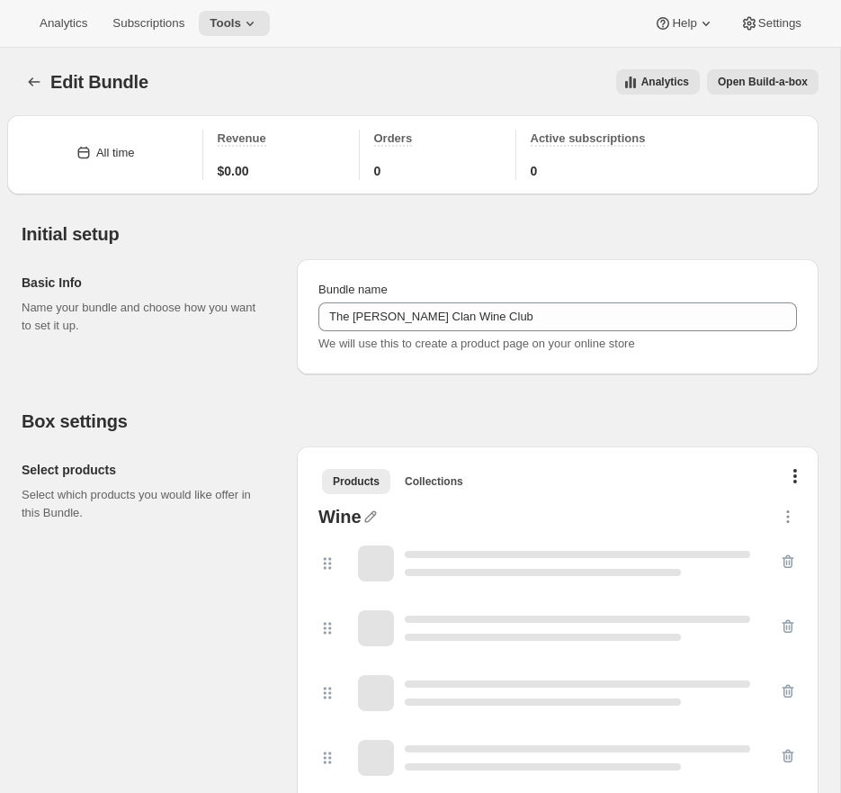
click at [746, 83] on span "Open Build-a-box" at bounding box center [763, 82] width 90 height 14
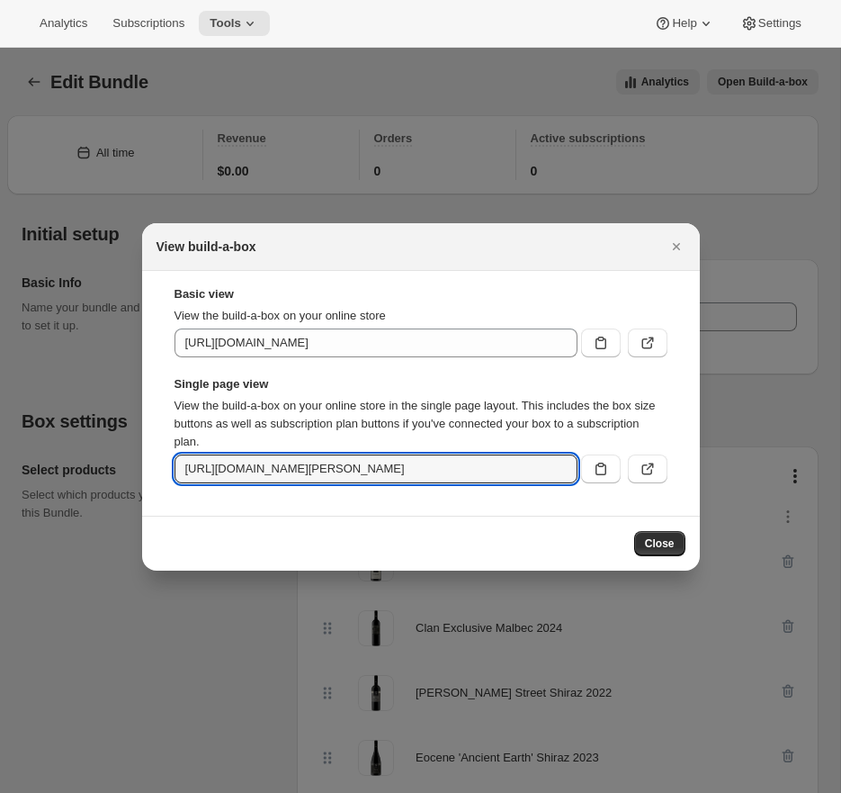
scroll to position [0, 299]
drag, startPoint x: 363, startPoint y: 467, endPoint x: 843, endPoint y: 463, distance: 480.6
click at [840, 463] on html "Analytics Subscriptions Tools Help Settings Skip to content Edit Bundle. This p…" at bounding box center [420, 396] width 841 height 793
